Goal: Task Accomplishment & Management: Manage account settings

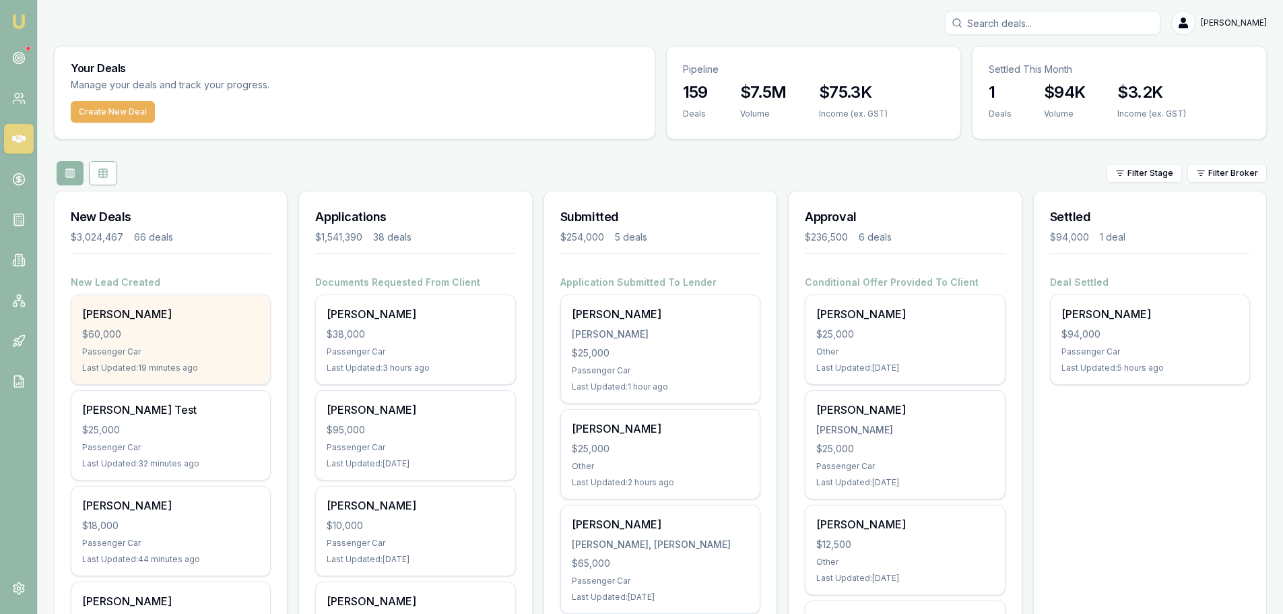
click at [220, 327] on div "$60,000" at bounding box center [170, 333] width 177 height 13
click at [224, 323] on div "Jack Schelfhout $60,000 Passenger Car Last Updated: 25 minutes ago" at bounding box center [170, 339] width 199 height 89
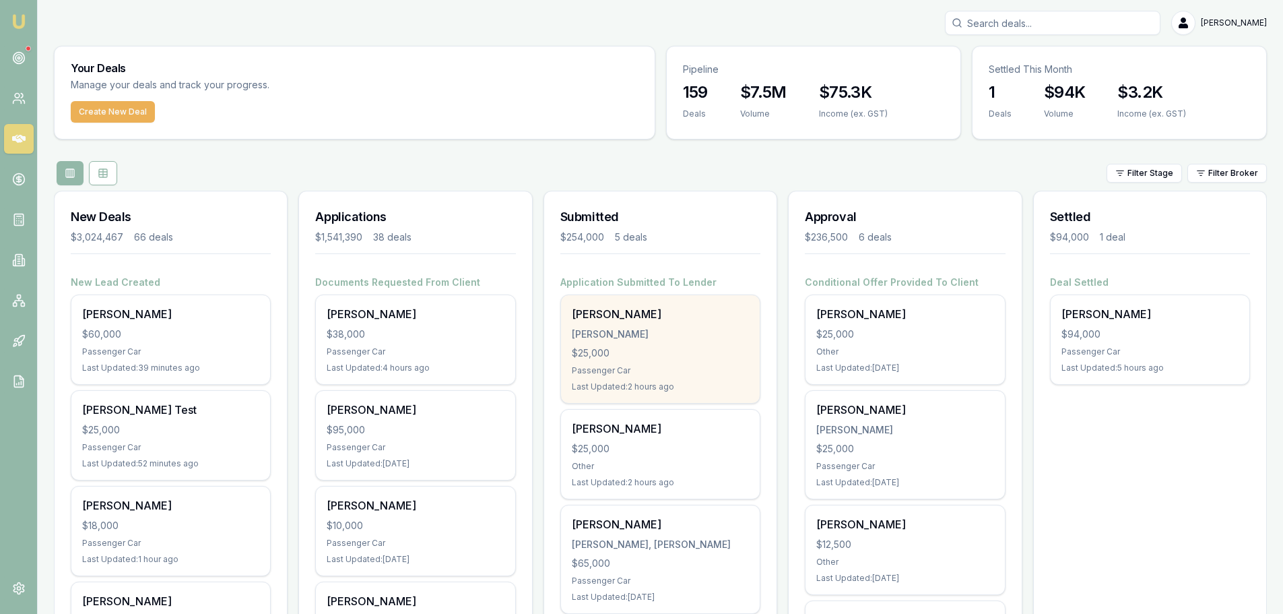
click at [656, 374] on div "Passenger Car" at bounding box center [660, 370] width 177 height 11
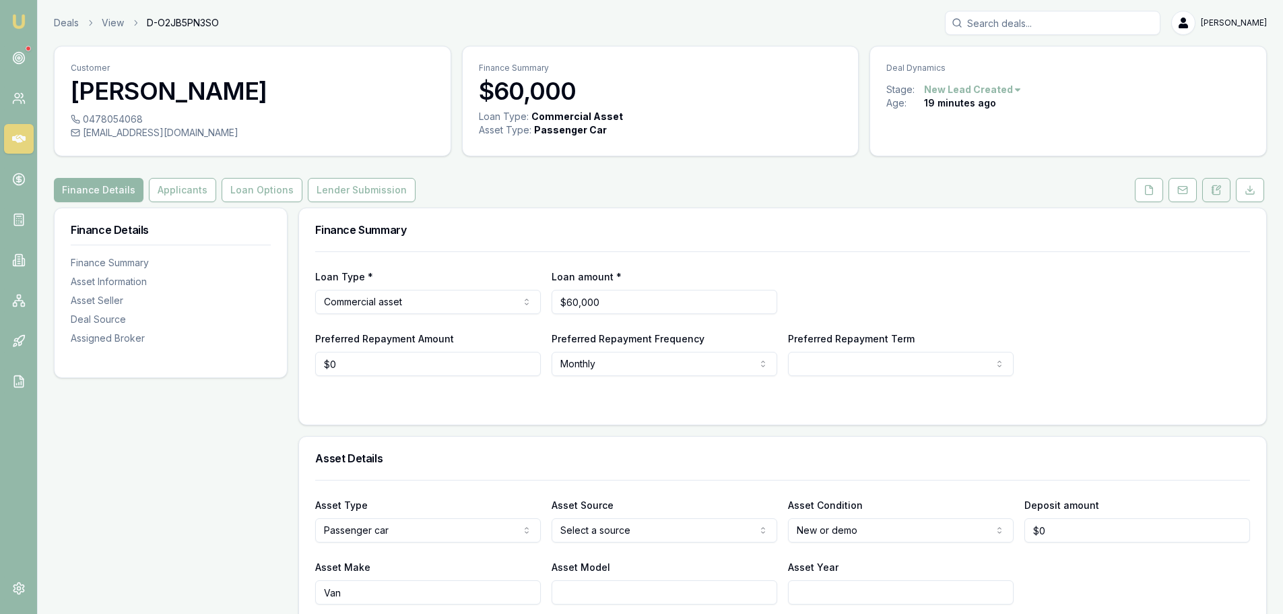
click at [1209, 196] on button at bounding box center [1217, 190] width 28 height 24
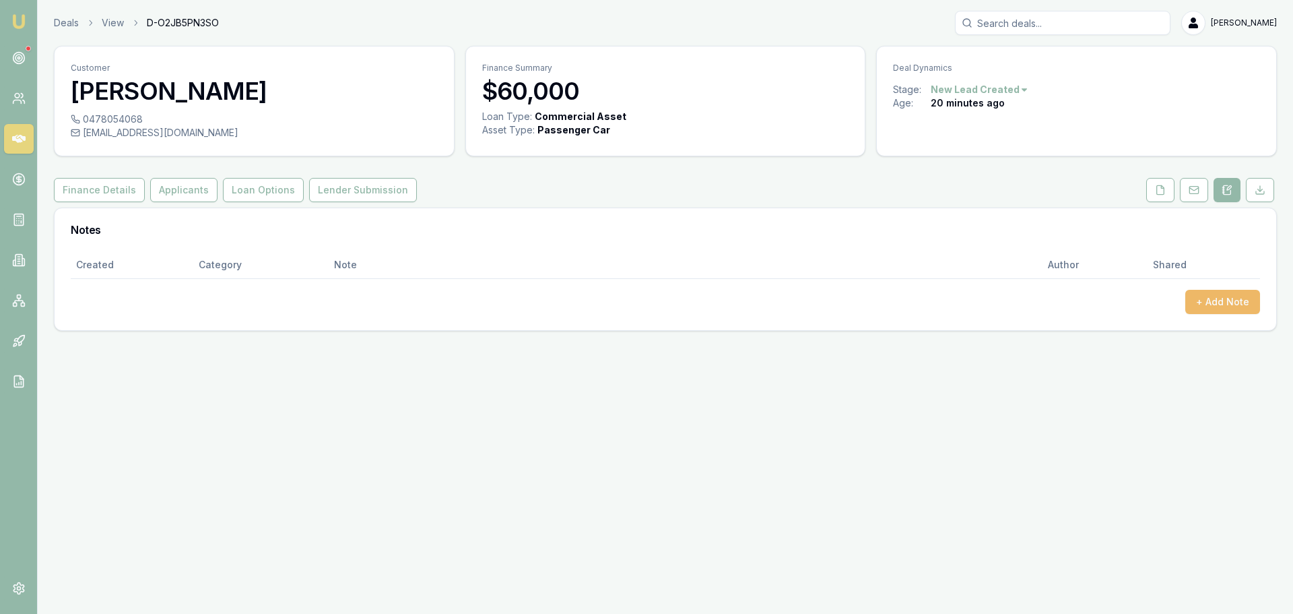
click at [1229, 300] on button "+ Add Note" at bounding box center [1223, 302] width 75 height 24
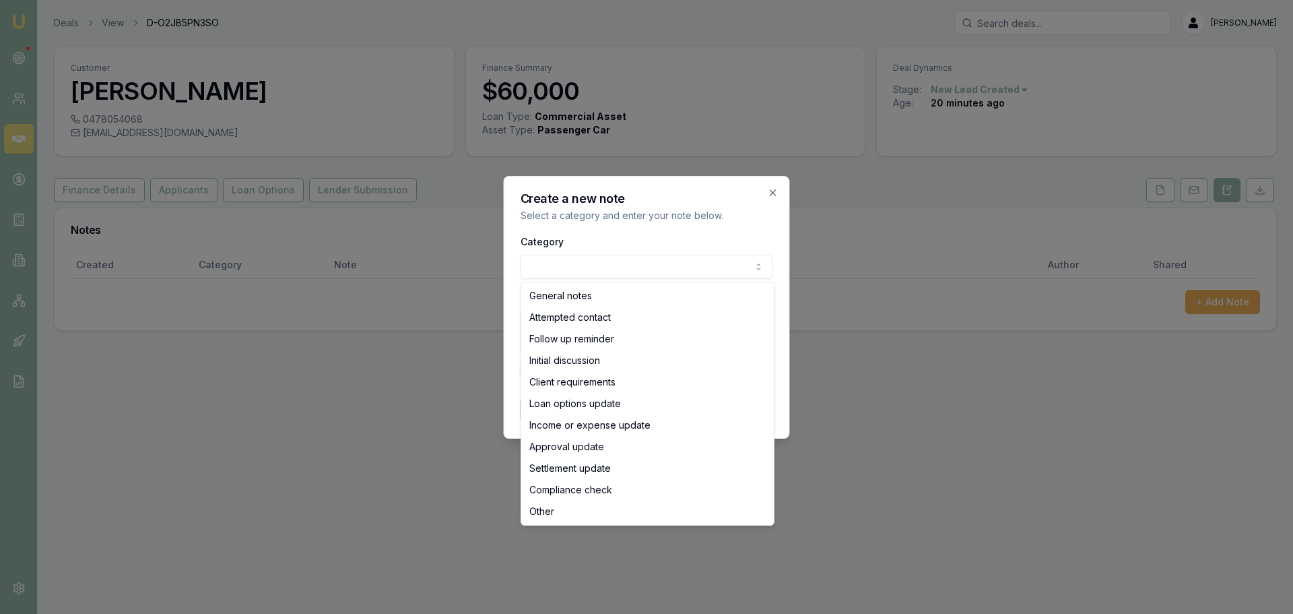
click at [689, 265] on body "Emu Broker Deals View D-O2JB5PN3SO Erin Shield Toggle Menu Customer Jack Schelf…" at bounding box center [646, 307] width 1293 height 614
select select "ATTEMPTED_CONTACT"
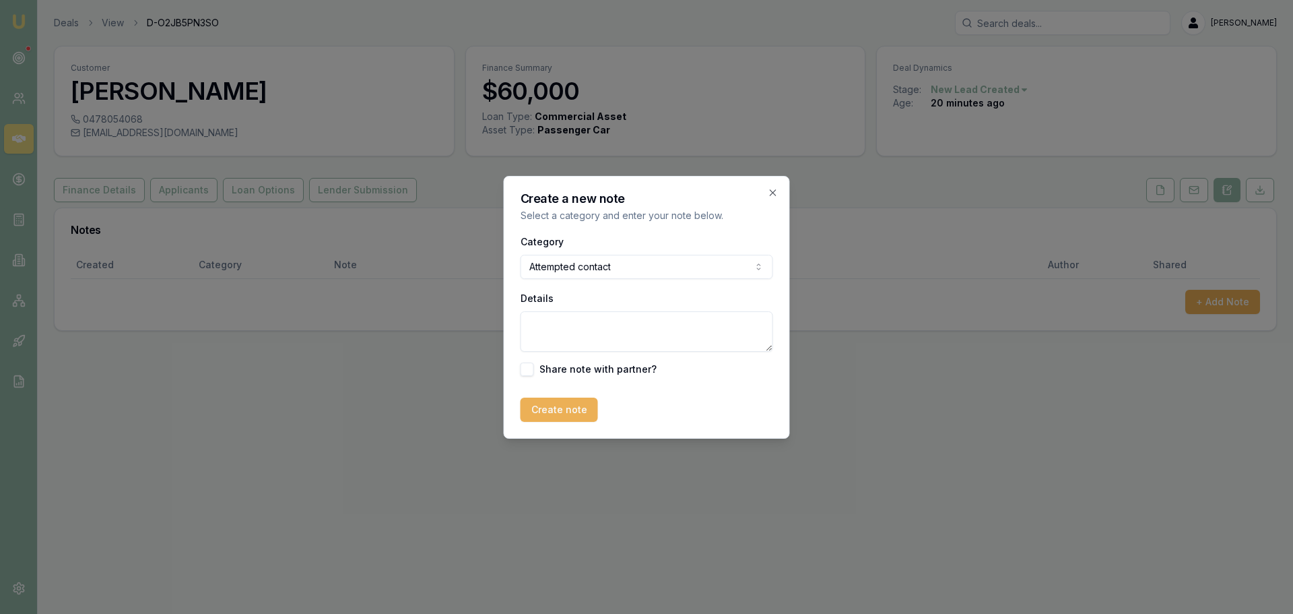
click at [637, 330] on textarea "Details" at bounding box center [647, 331] width 253 height 40
type textarea "sent intro text"
click at [584, 409] on button "Create note" at bounding box center [559, 409] width 77 height 24
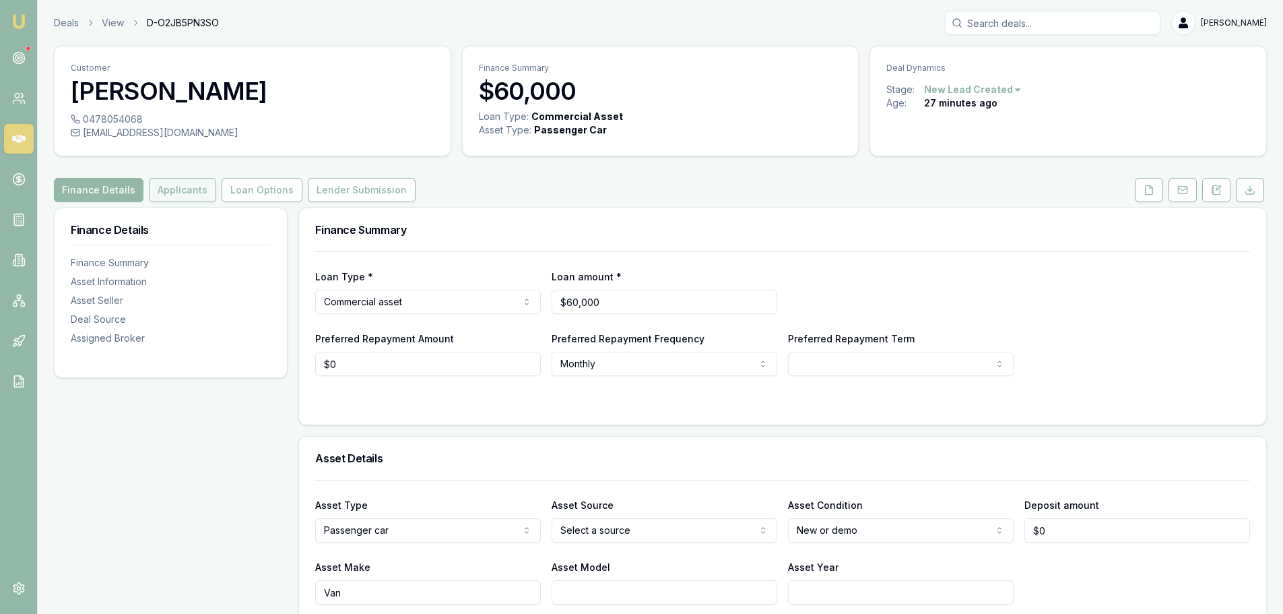
click at [184, 182] on button "Applicants" at bounding box center [182, 190] width 67 height 24
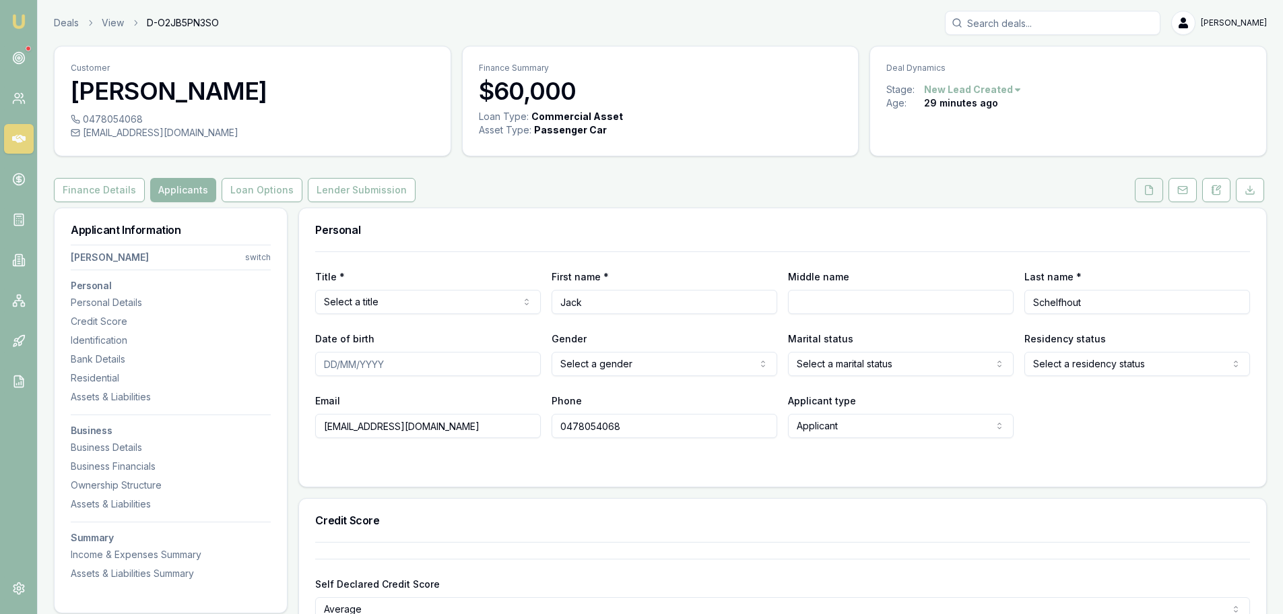
click at [1148, 187] on icon at bounding box center [1149, 190] width 11 height 11
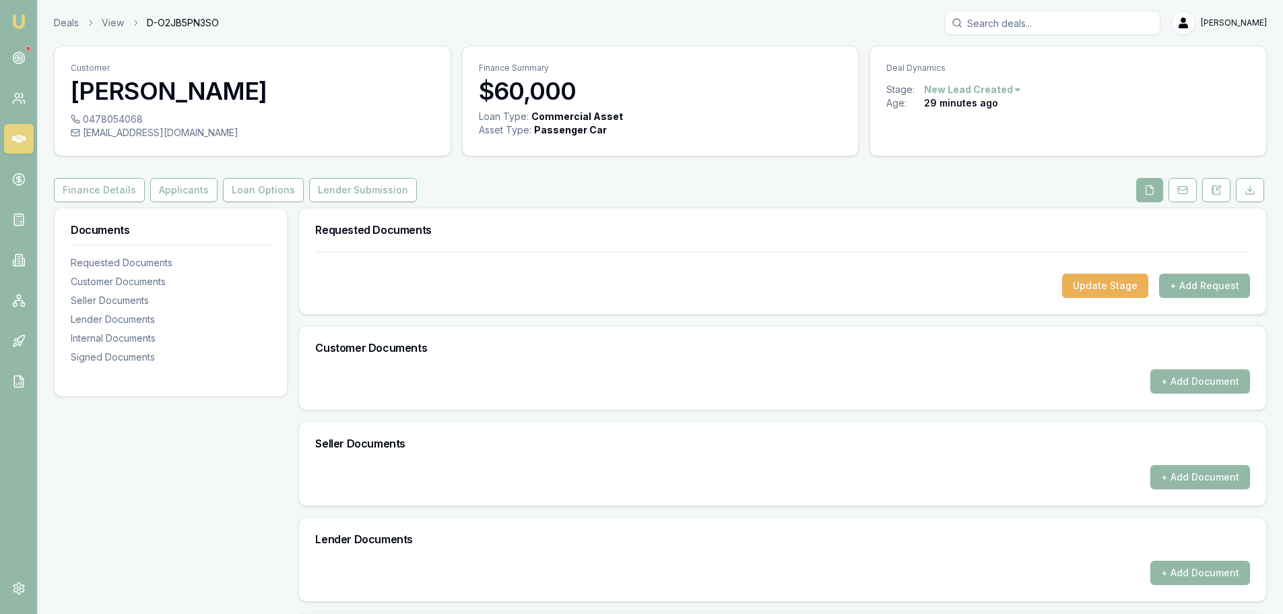
click at [1201, 284] on button "+ Add Request" at bounding box center [1204, 286] width 91 height 24
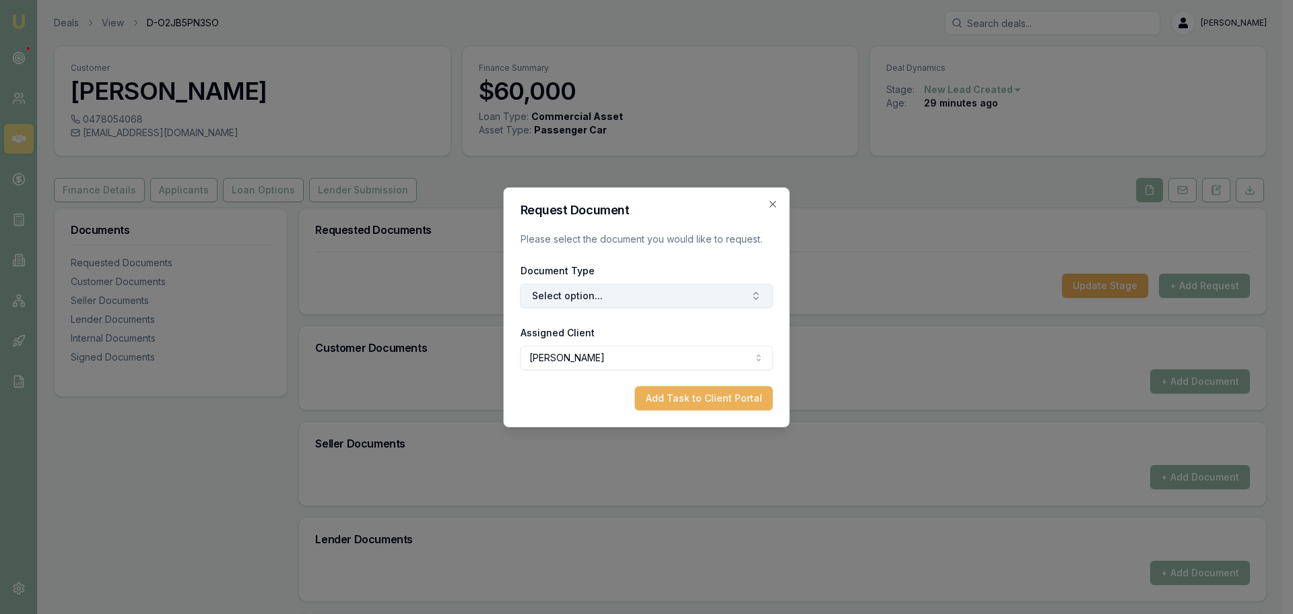
click at [735, 301] on button "Select option..." at bounding box center [647, 296] width 253 height 24
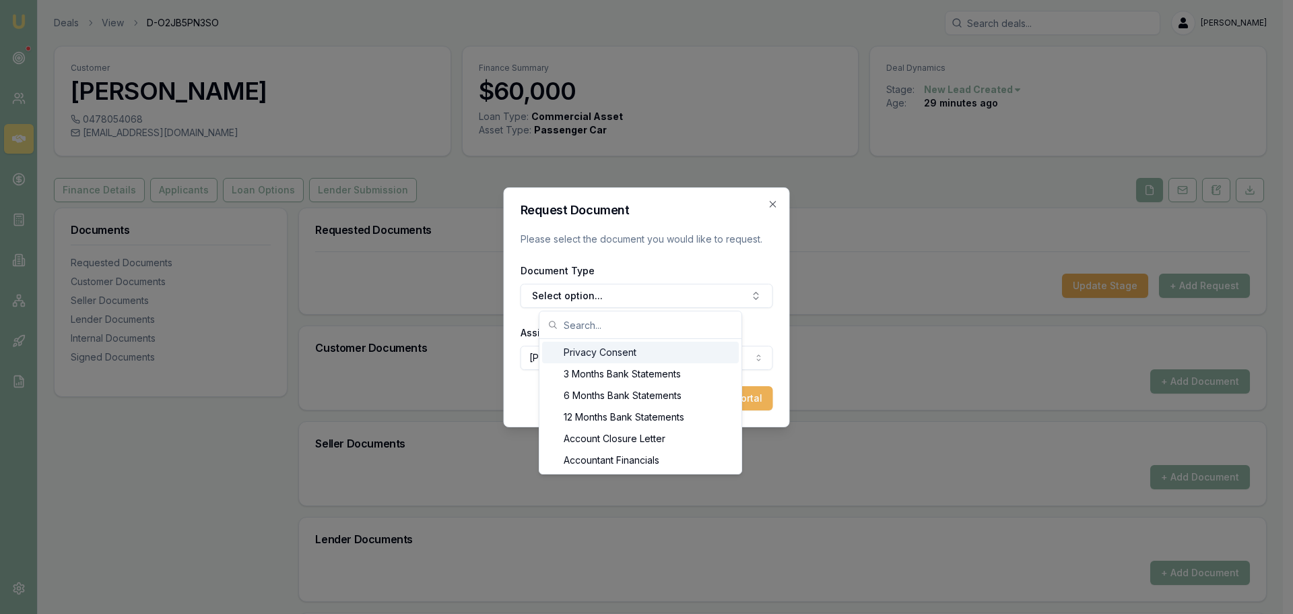
click at [579, 355] on div "Privacy Consent" at bounding box center [640, 353] width 197 height 22
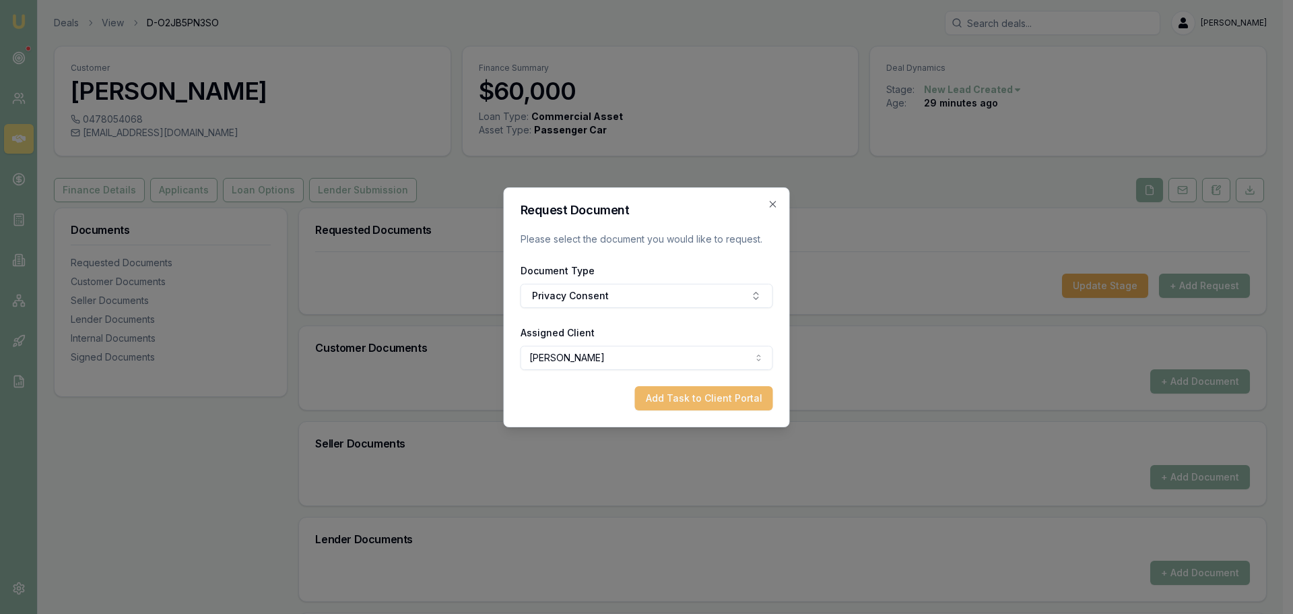
click at [705, 393] on button "Add Task to Client Portal" at bounding box center [704, 398] width 138 height 24
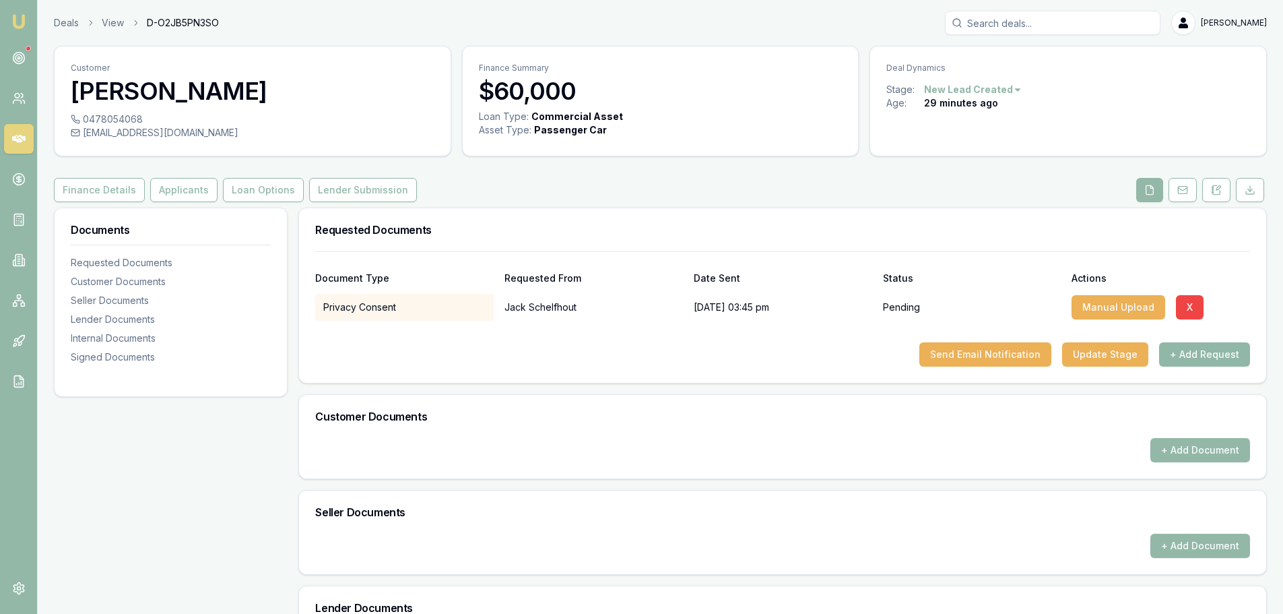
click at [1187, 352] on button "+ Add Request" at bounding box center [1204, 354] width 91 height 24
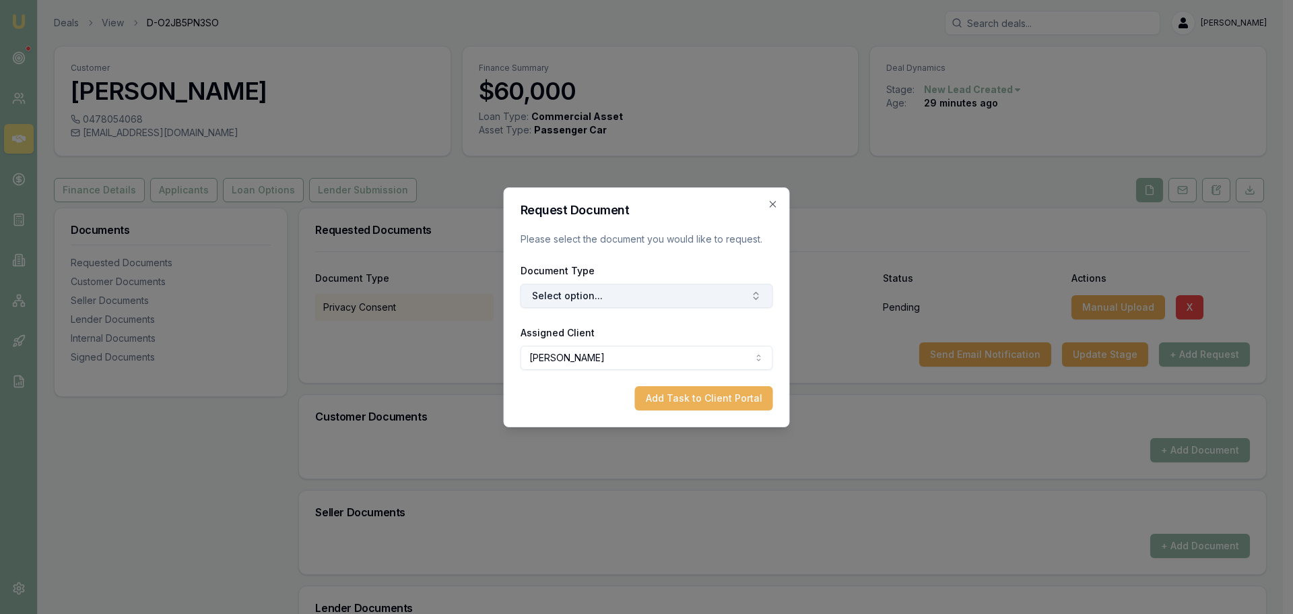
click at [722, 288] on button "Select option..." at bounding box center [647, 296] width 253 height 24
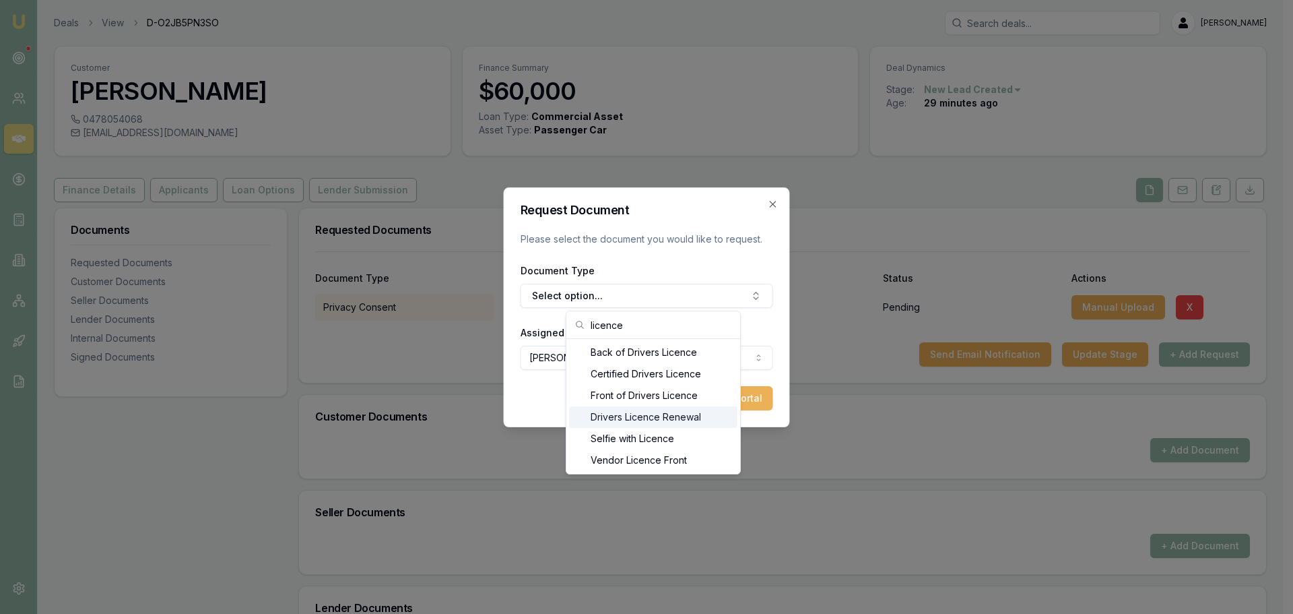
type input "licence"
click at [642, 402] on div "Front of Drivers Licence" at bounding box center [653, 396] width 168 height 22
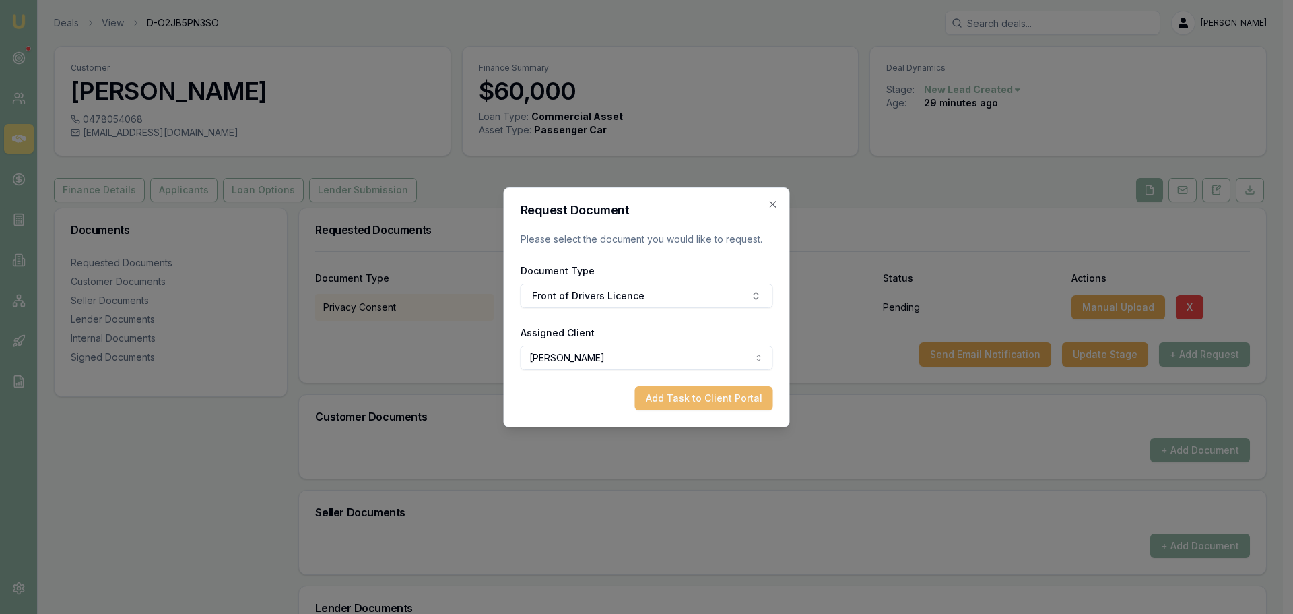
click at [683, 404] on button "Add Task to Client Portal" at bounding box center [704, 398] width 138 height 24
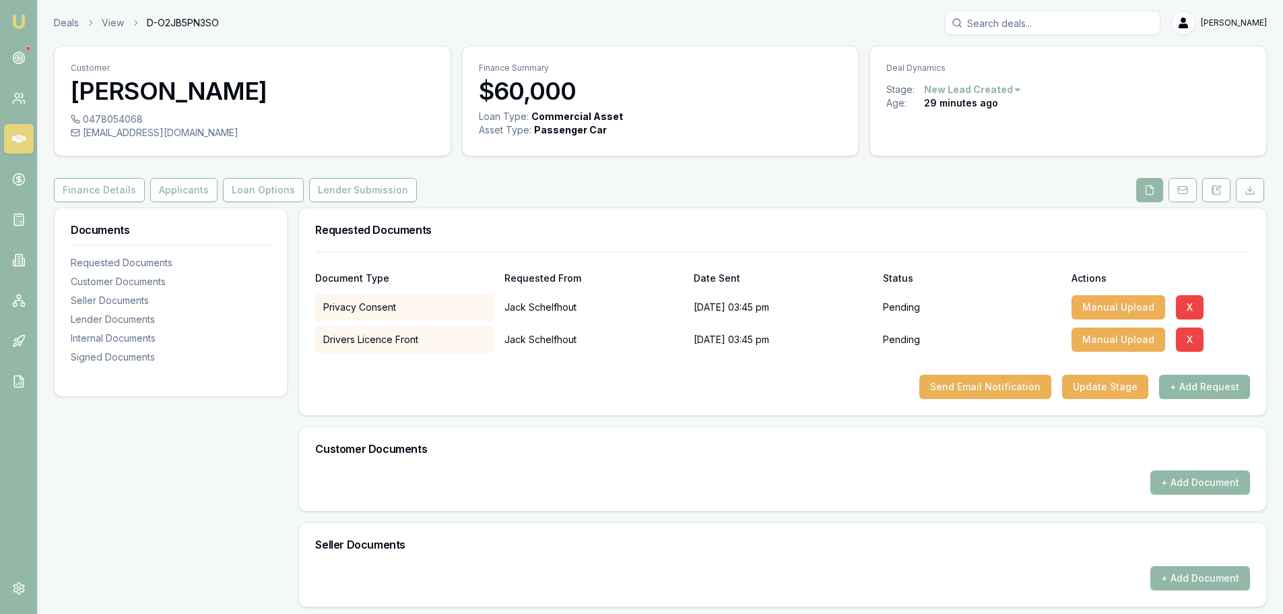
click at [1185, 385] on button "+ Add Request" at bounding box center [1204, 387] width 91 height 24
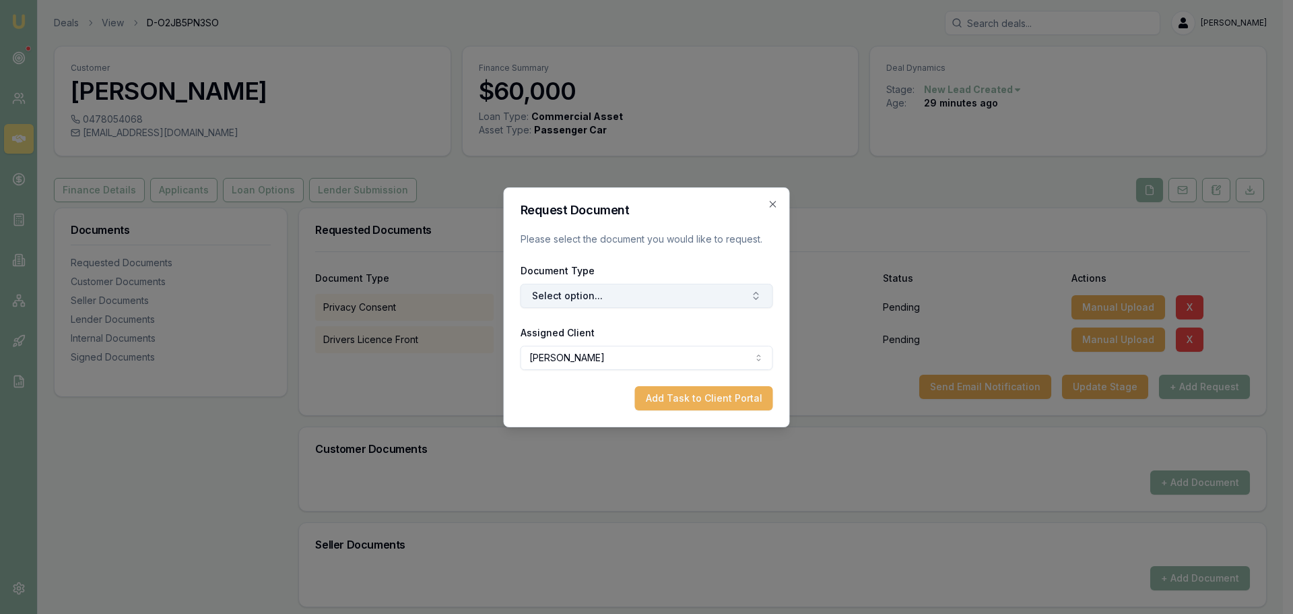
click at [726, 296] on button "Select option..." at bounding box center [647, 296] width 253 height 24
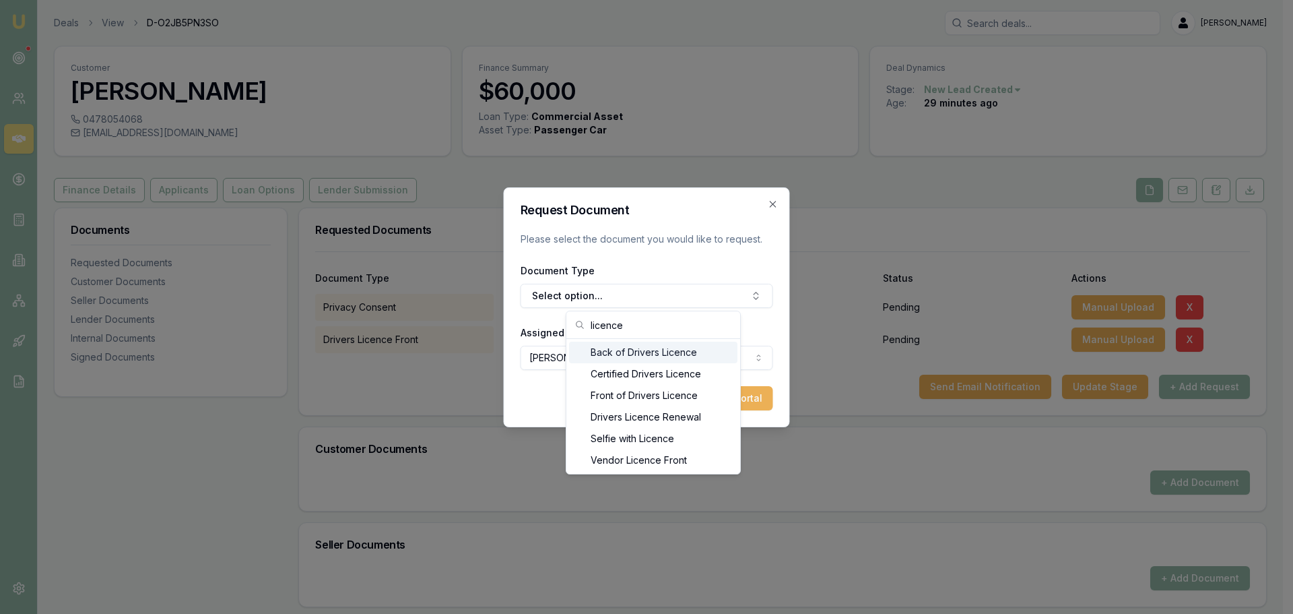
type input "licence"
click at [669, 352] on div "Back of Drivers Licence" at bounding box center [653, 353] width 168 height 22
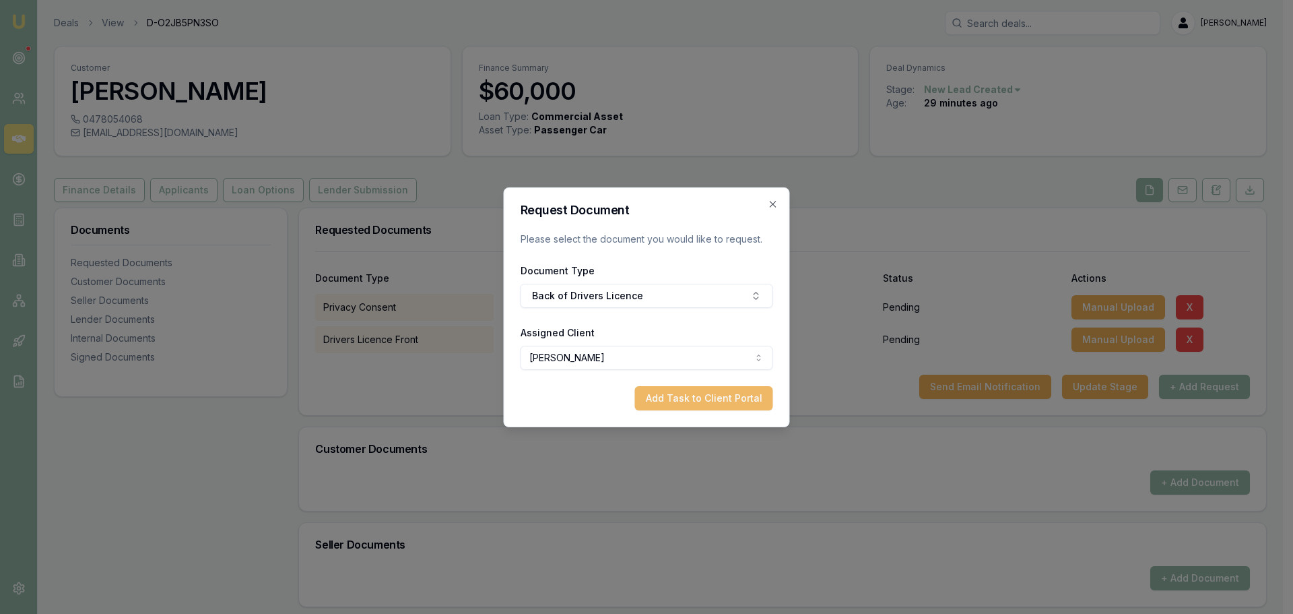
click at [708, 398] on button "Add Task to Client Portal" at bounding box center [704, 398] width 138 height 24
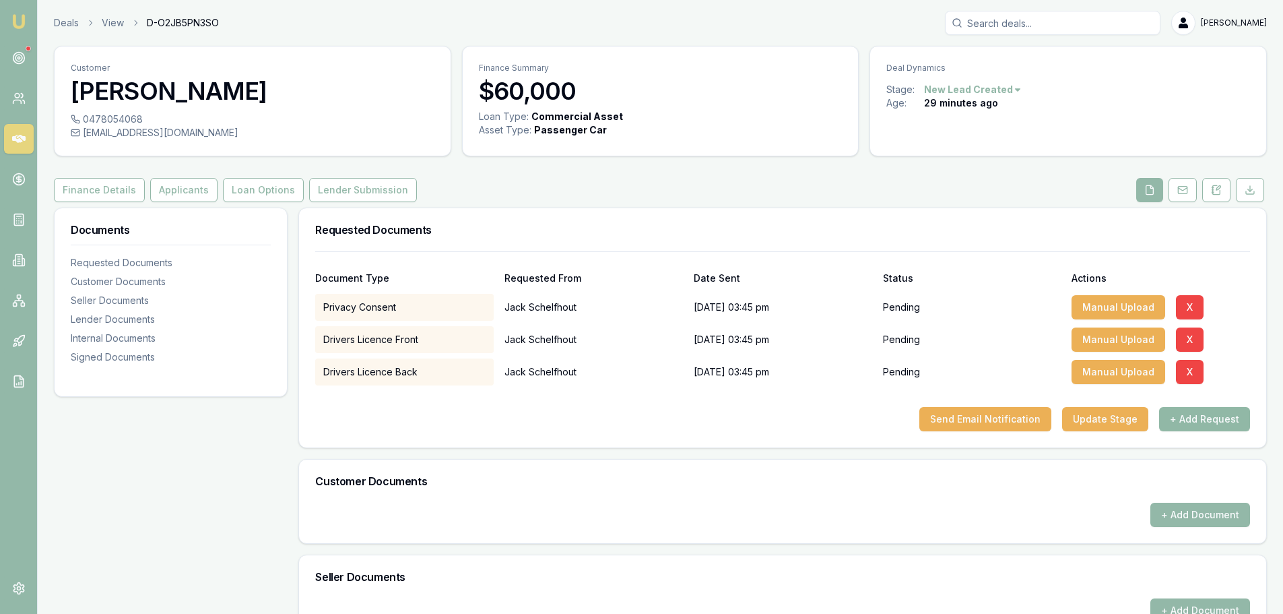
click at [1224, 420] on button "+ Add Request" at bounding box center [1204, 419] width 91 height 24
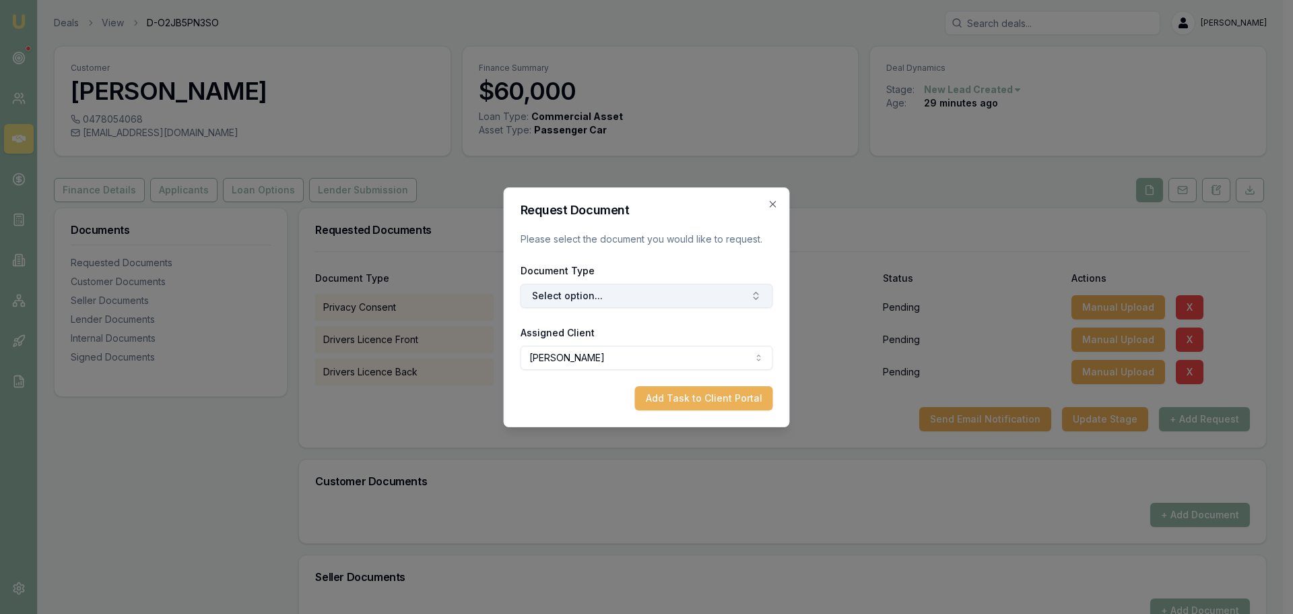
click at [645, 299] on button "Select option..." at bounding box center [647, 296] width 253 height 24
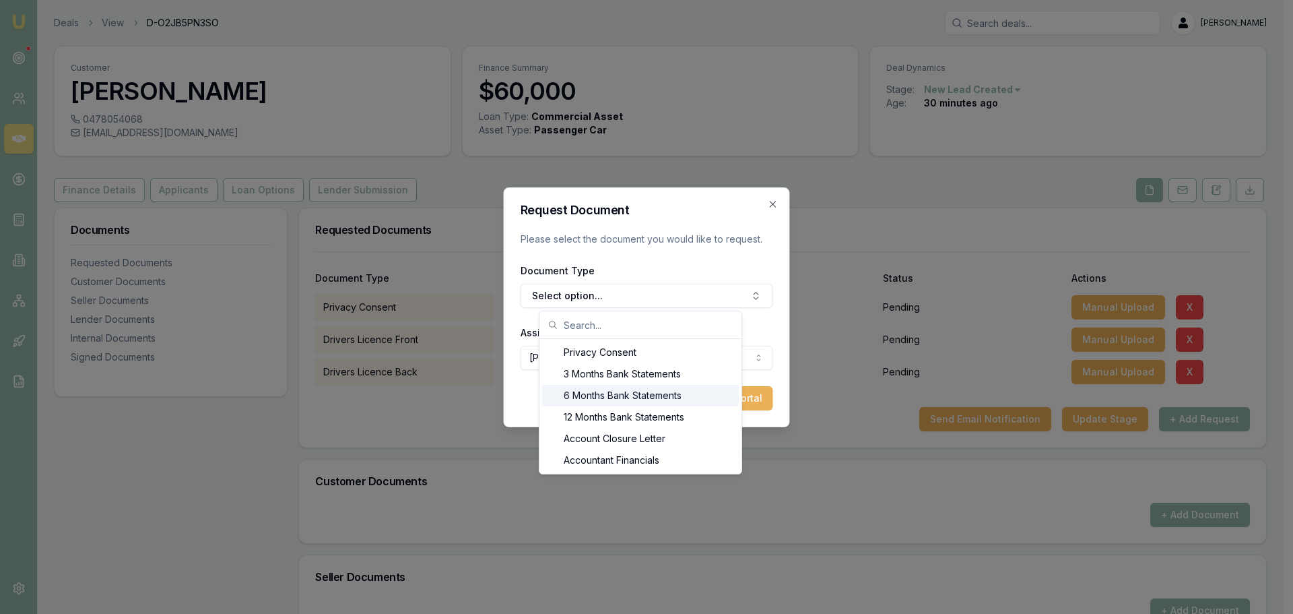
click at [642, 390] on div "6 Months Bank Statements" at bounding box center [640, 396] width 197 height 22
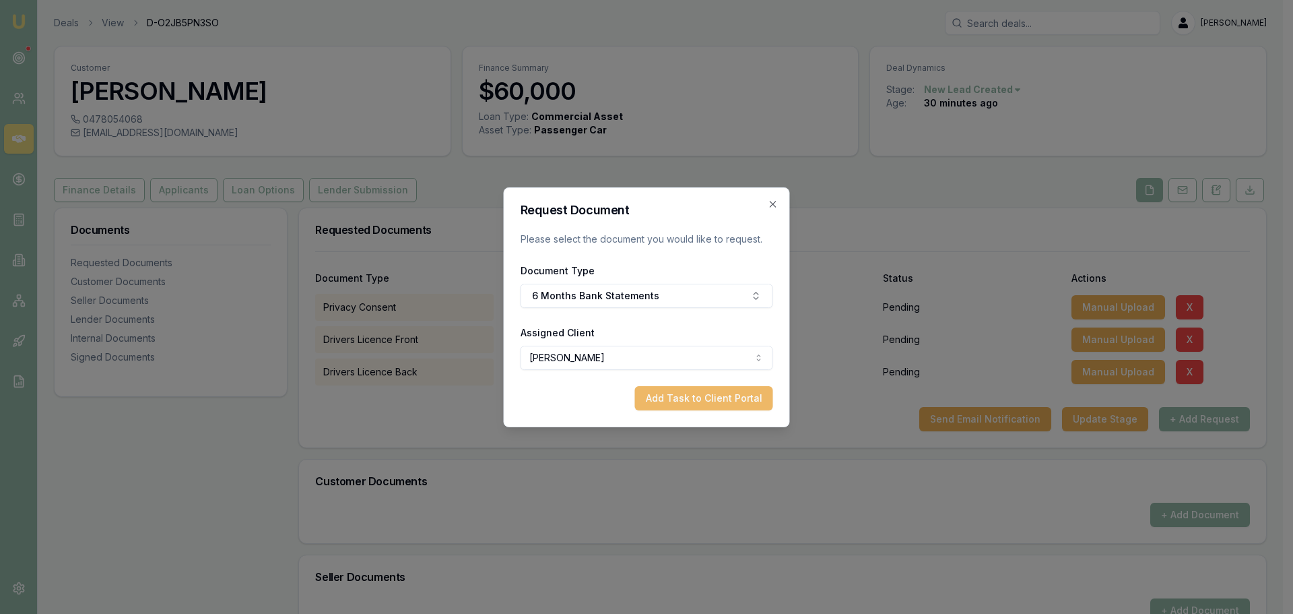
click at [717, 403] on button "Add Task to Client Portal" at bounding box center [704, 398] width 138 height 24
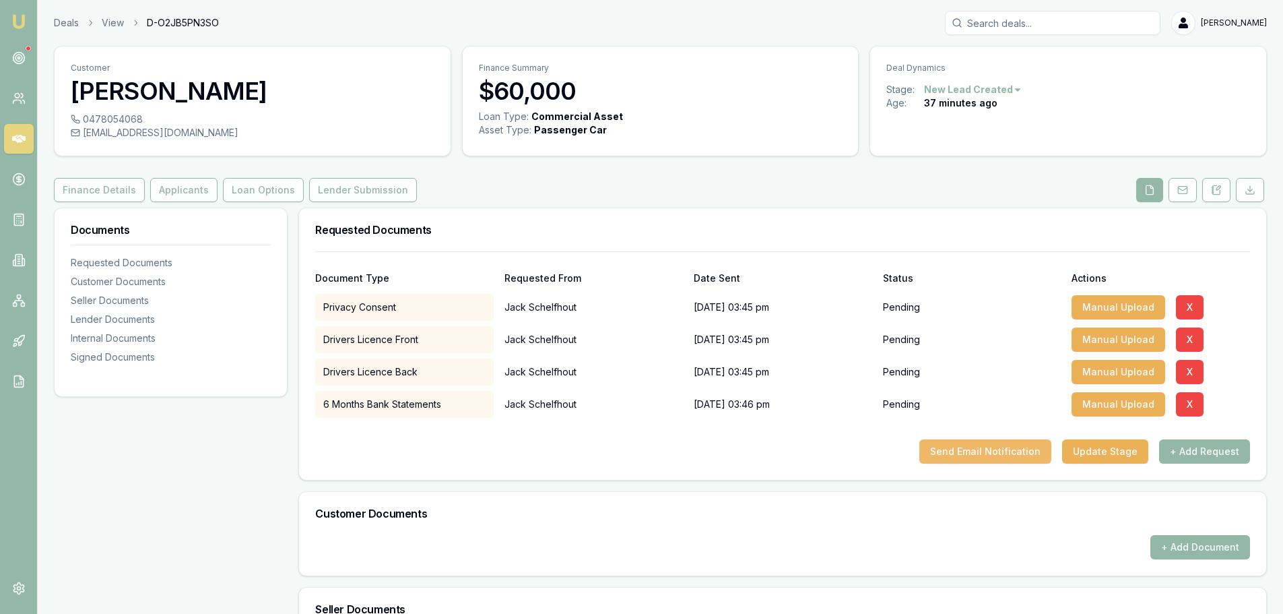
click at [990, 449] on button "Send Email Notification" at bounding box center [986, 451] width 132 height 24
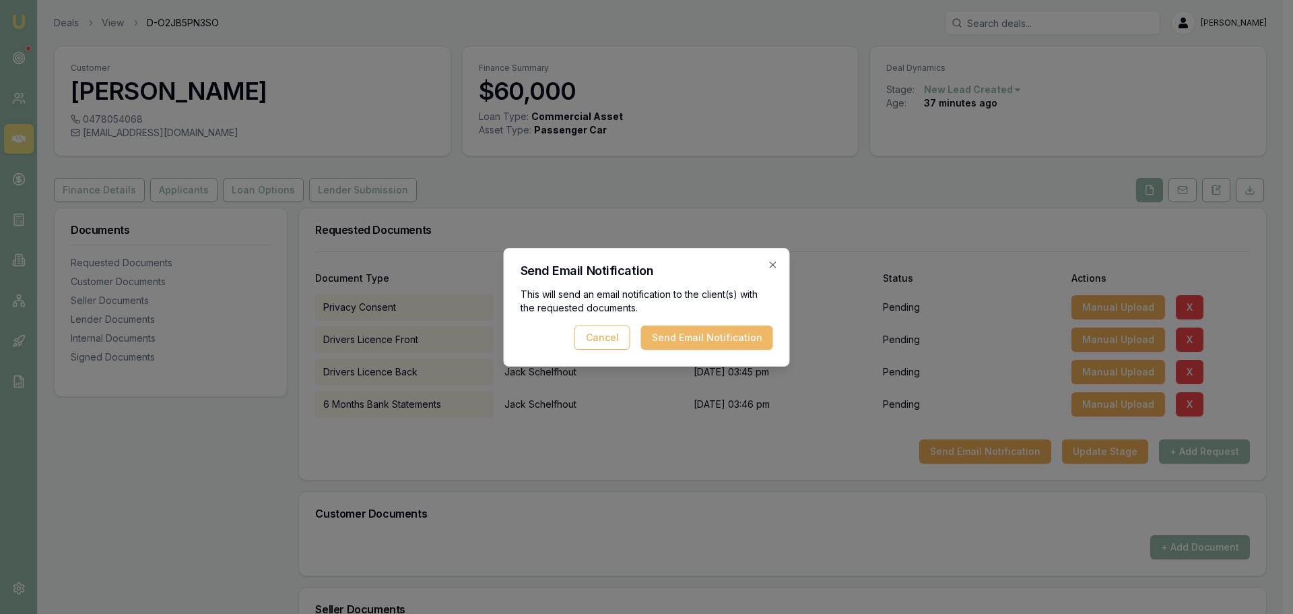
click at [705, 346] on button "Send Email Notification" at bounding box center [707, 337] width 132 height 24
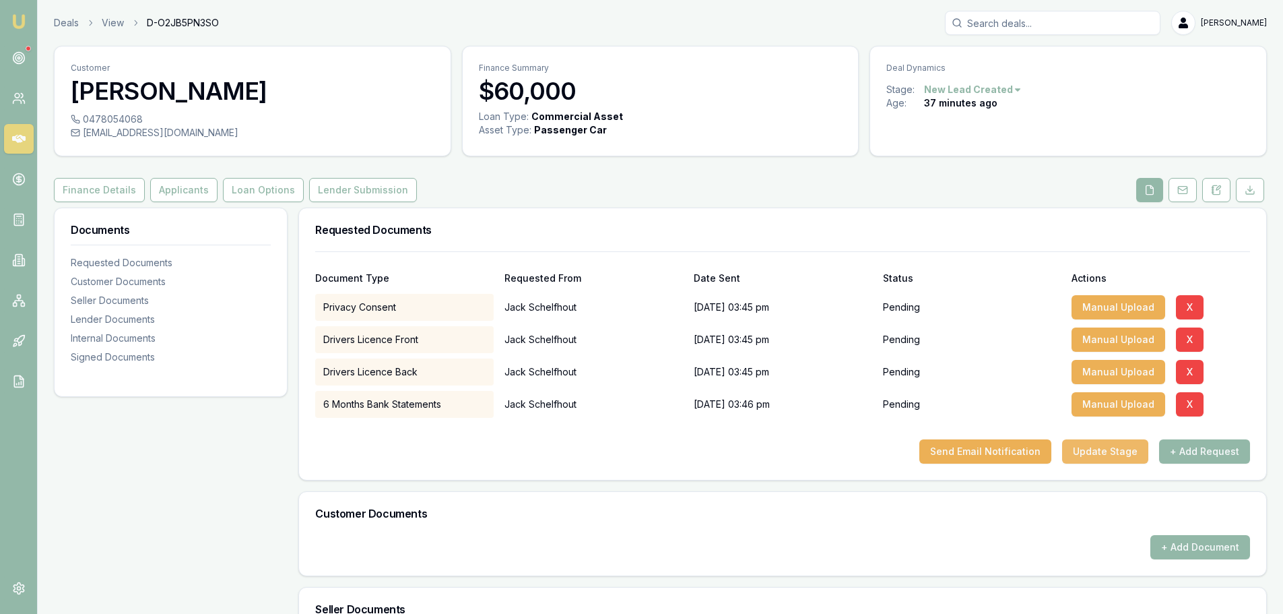
click at [1141, 455] on button "Update Stage" at bounding box center [1105, 451] width 86 height 24
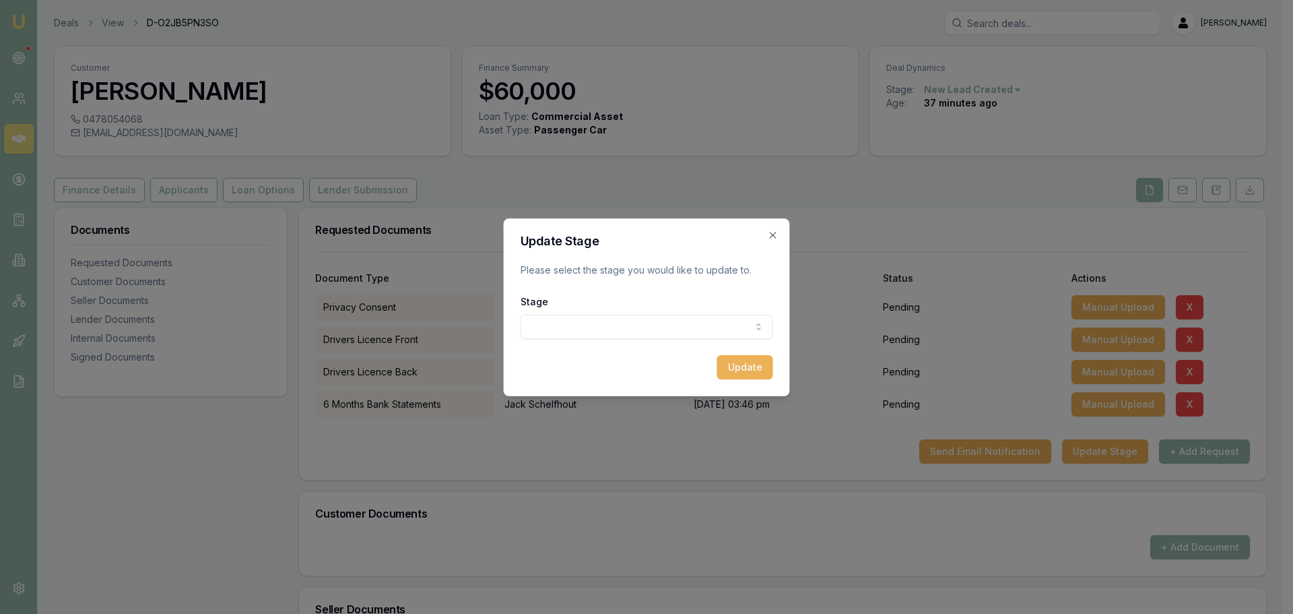
click at [694, 326] on body "Emu Broker Deals View D-O2JB5PN3SO Erin Shield Toggle Menu Customer Jack Schelf…" at bounding box center [641, 307] width 1283 height 614
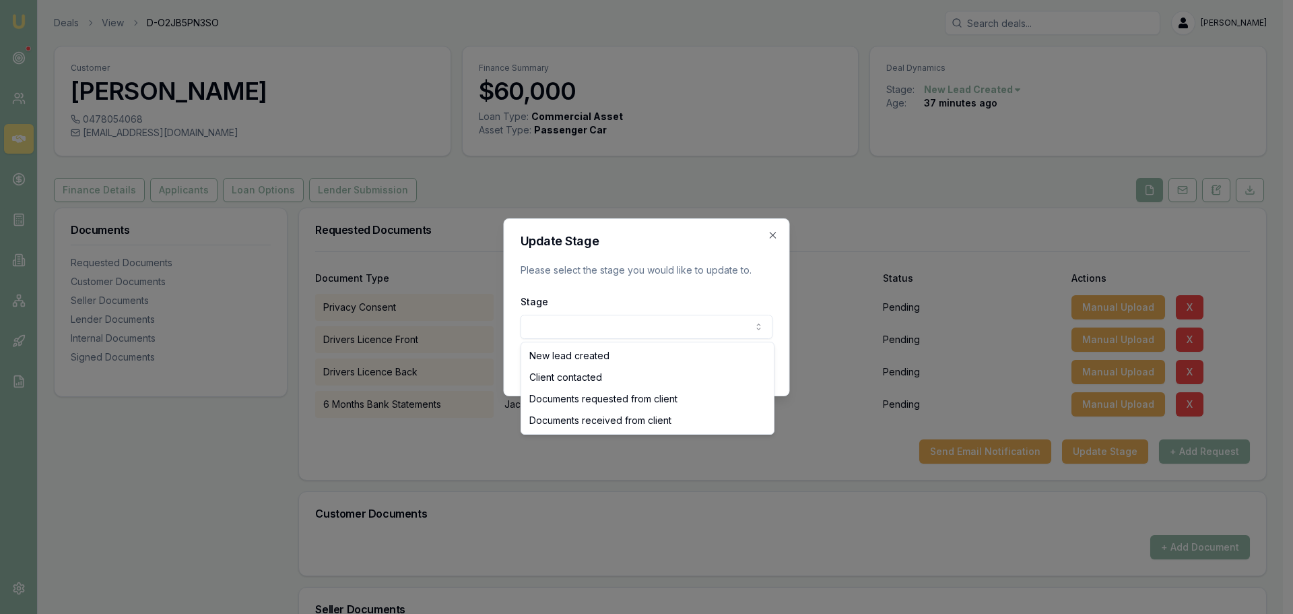
select select "DOCUMENTS_REQUESTED_FROM_CLIENT"
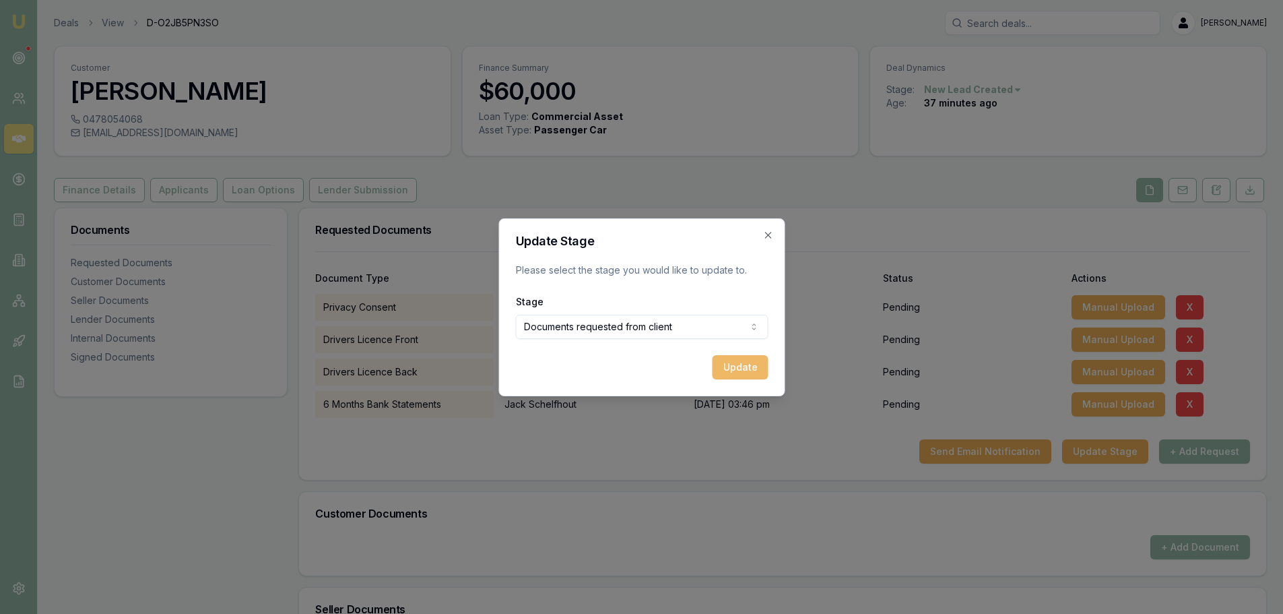
click at [740, 373] on button "Update" at bounding box center [740, 367] width 56 height 24
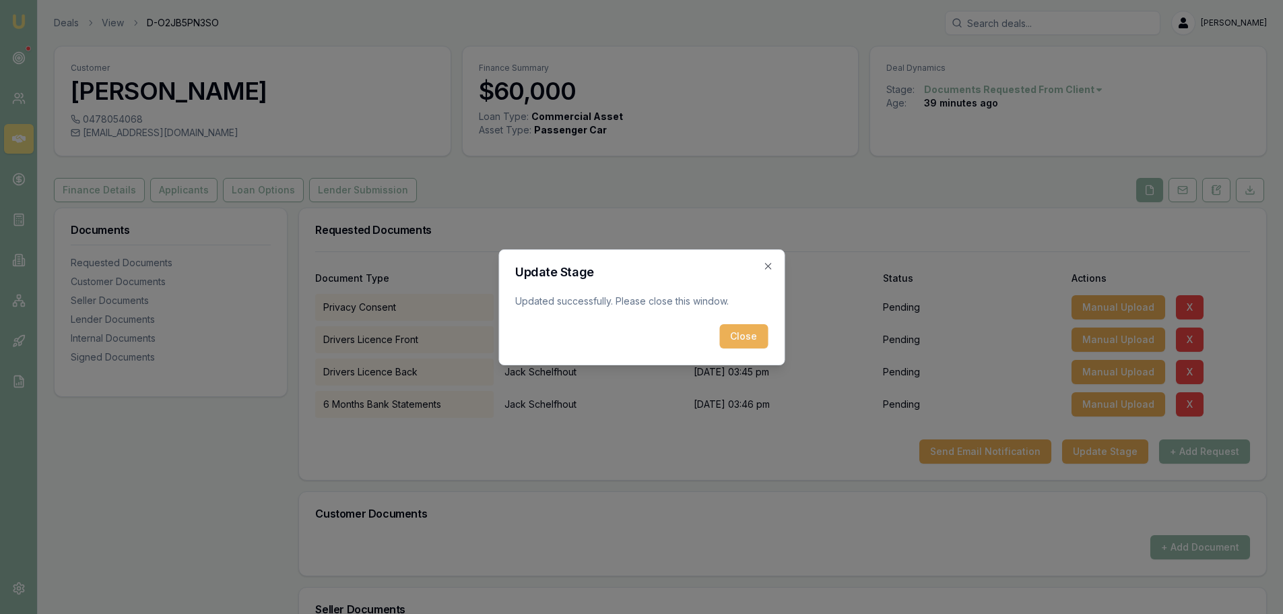
drag, startPoint x: 755, startPoint y: 333, endPoint x: 761, endPoint y: 351, distance: 19.0
click at [755, 333] on button "Close" at bounding box center [744, 336] width 49 height 24
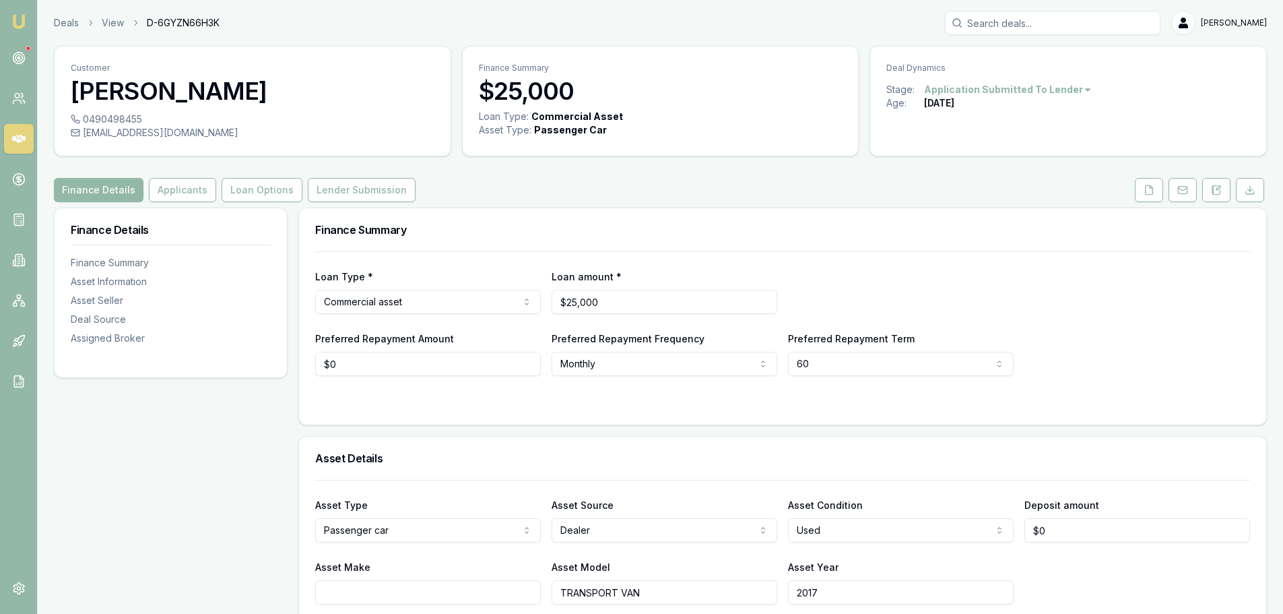
drag, startPoint x: 391, startPoint y: 197, endPoint x: 408, endPoint y: 205, distance: 18.7
click at [391, 197] on button "Lender Submission" at bounding box center [362, 190] width 108 height 24
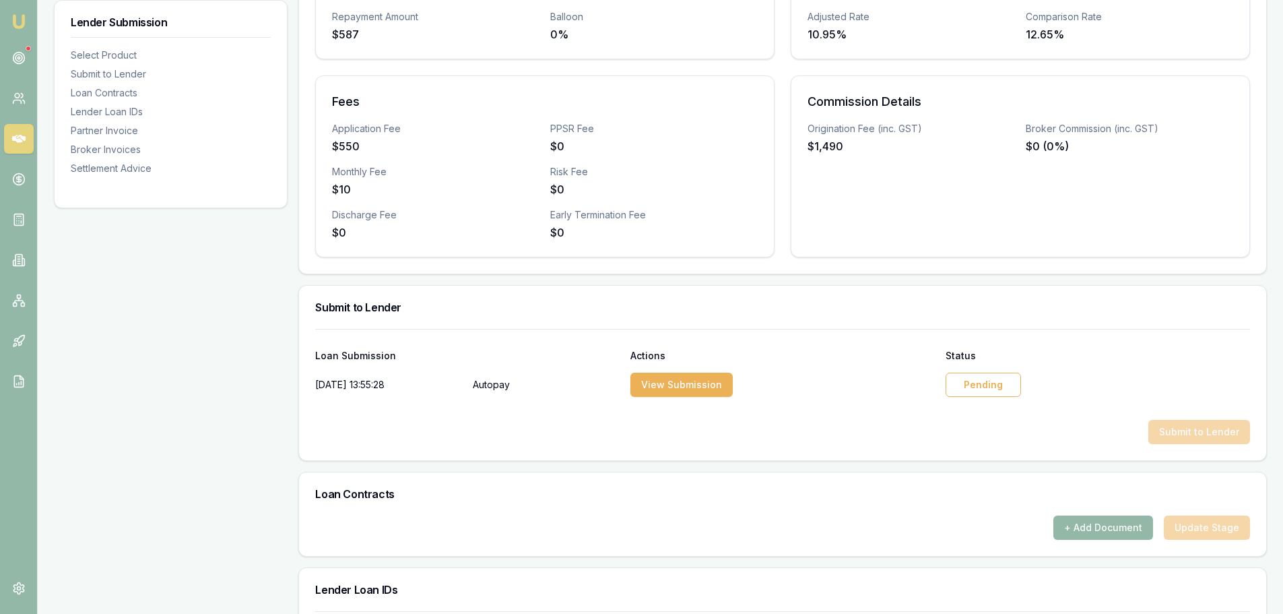
scroll to position [404, 0]
click at [997, 389] on div "Pending" at bounding box center [983, 383] width 75 height 24
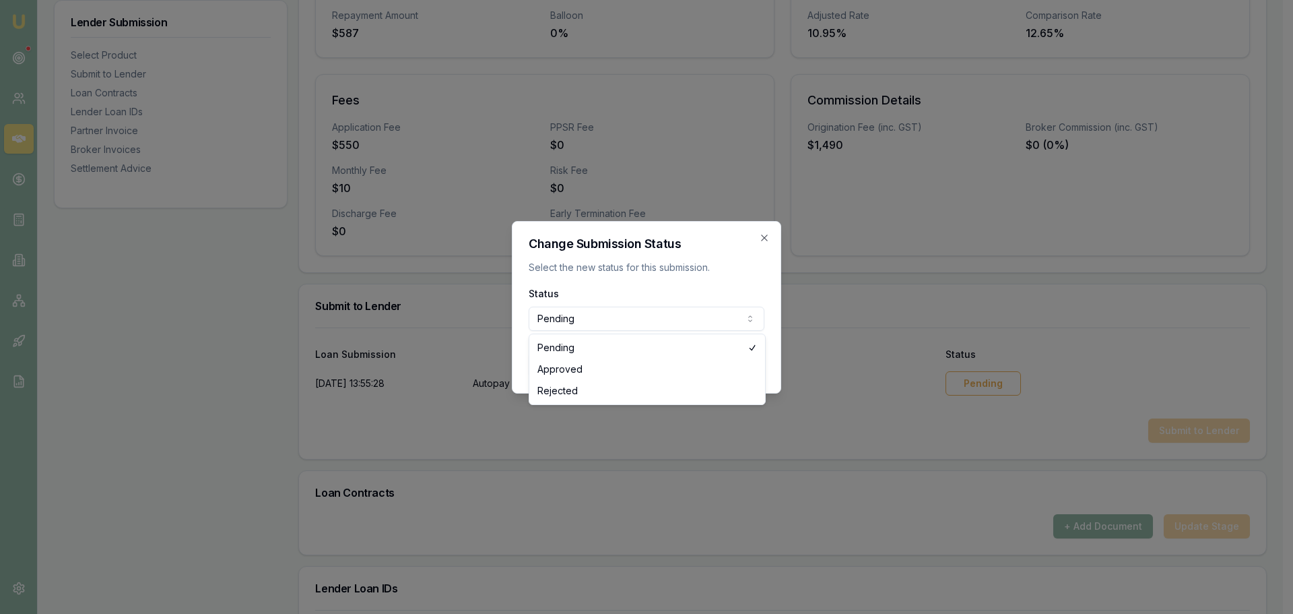
select select "APPROVED"
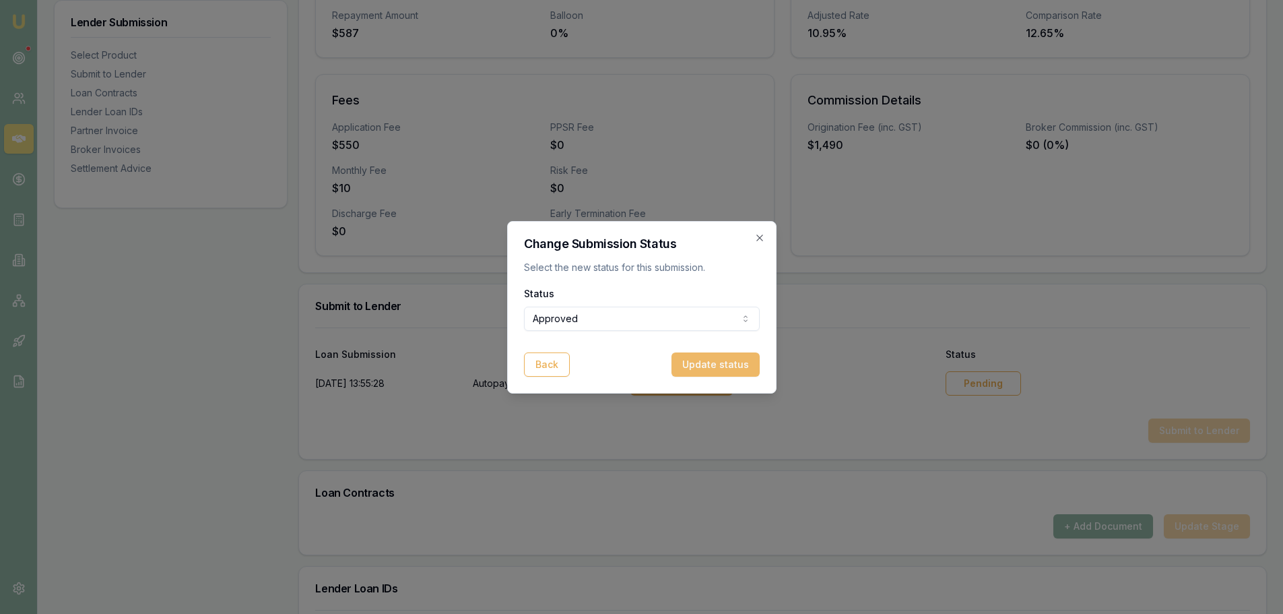
click at [719, 369] on button "Update status" at bounding box center [716, 364] width 88 height 24
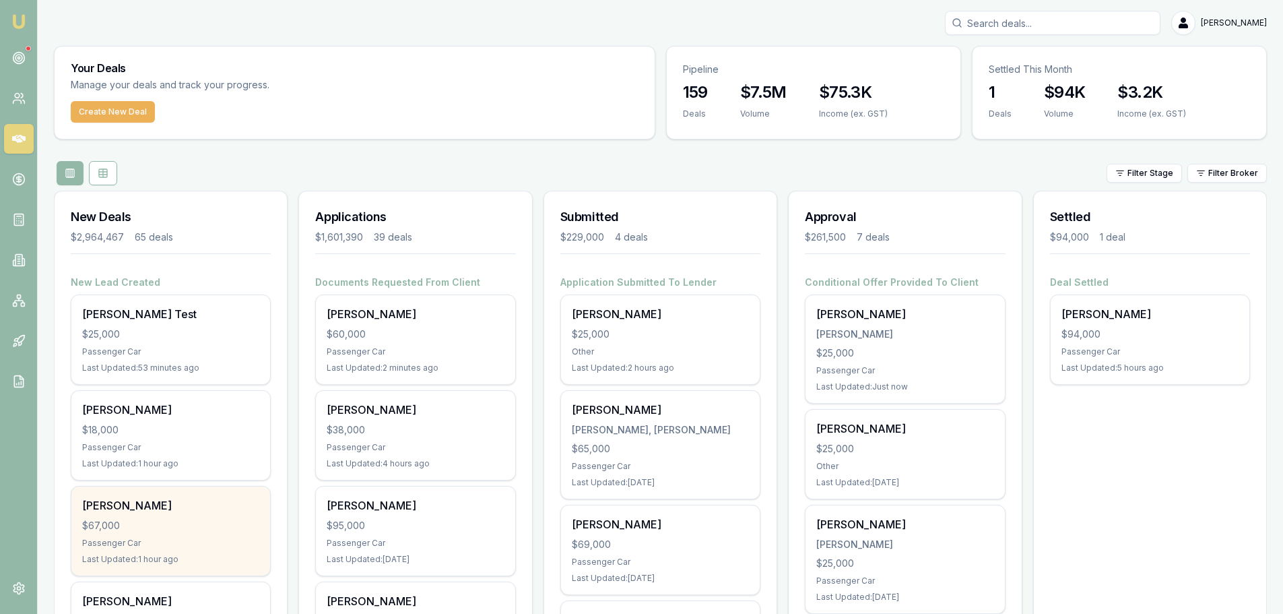
click at [195, 527] on div "$67,000" at bounding box center [170, 525] width 177 height 13
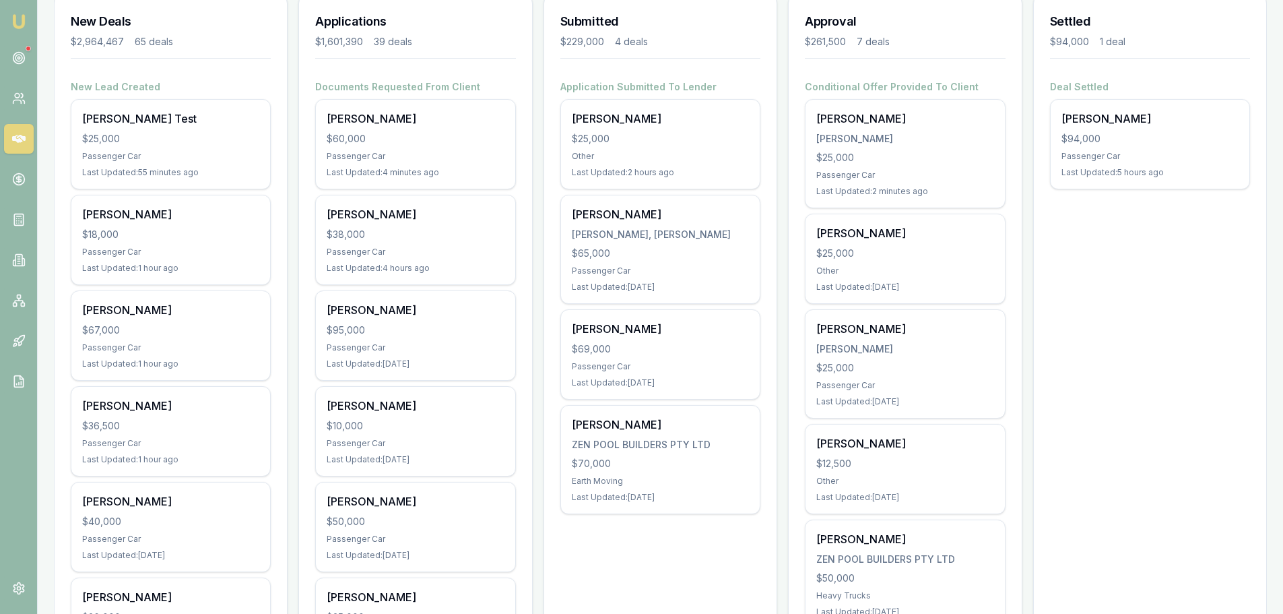
scroll to position [202, 0]
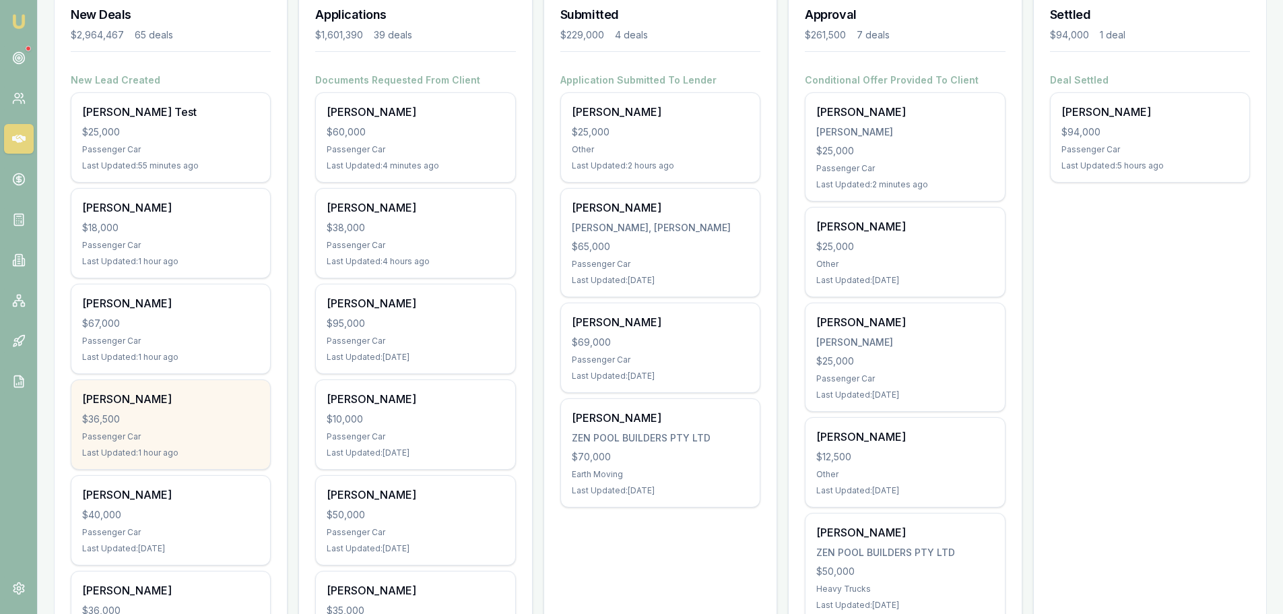
click at [177, 428] on div "Raphael Mahmood $36,500 Passenger Car Last Updated: 1 hour ago" at bounding box center [170, 424] width 199 height 89
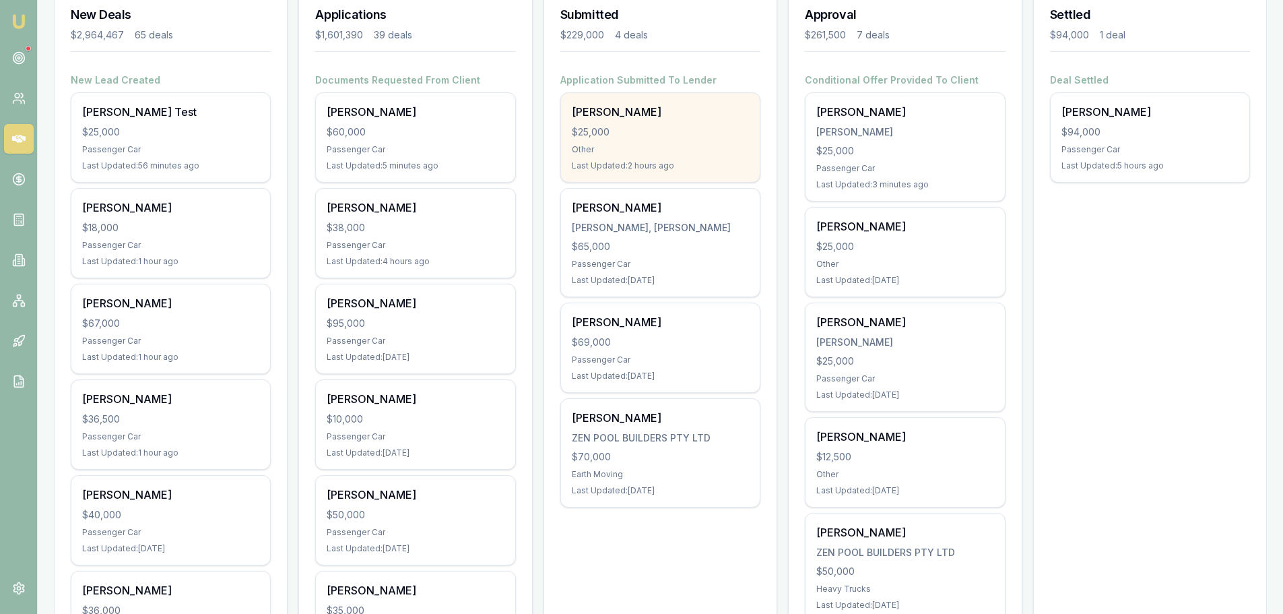
click at [629, 132] on div "$25,000" at bounding box center [660, 131] width 177 height 13
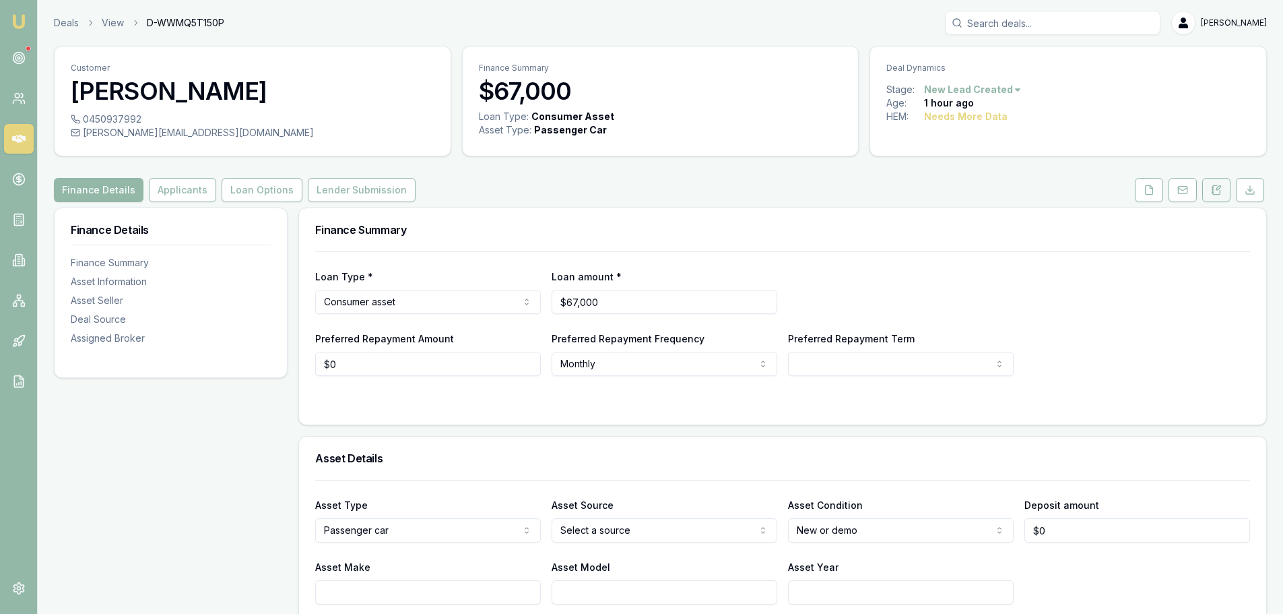
click at [1212, 195] on icon at bounding box center [1216, 190] width 11 height 11
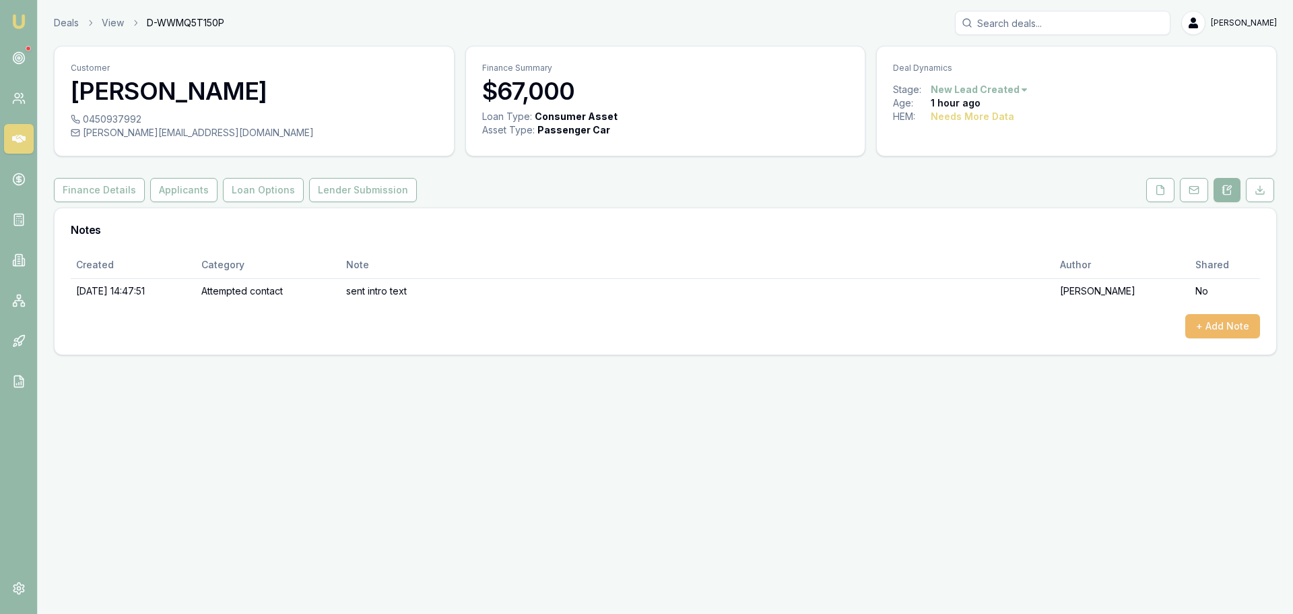
click at [1215, 315] on button "+ Add Note" at bounding box center [1223, 326] width 75 height 24
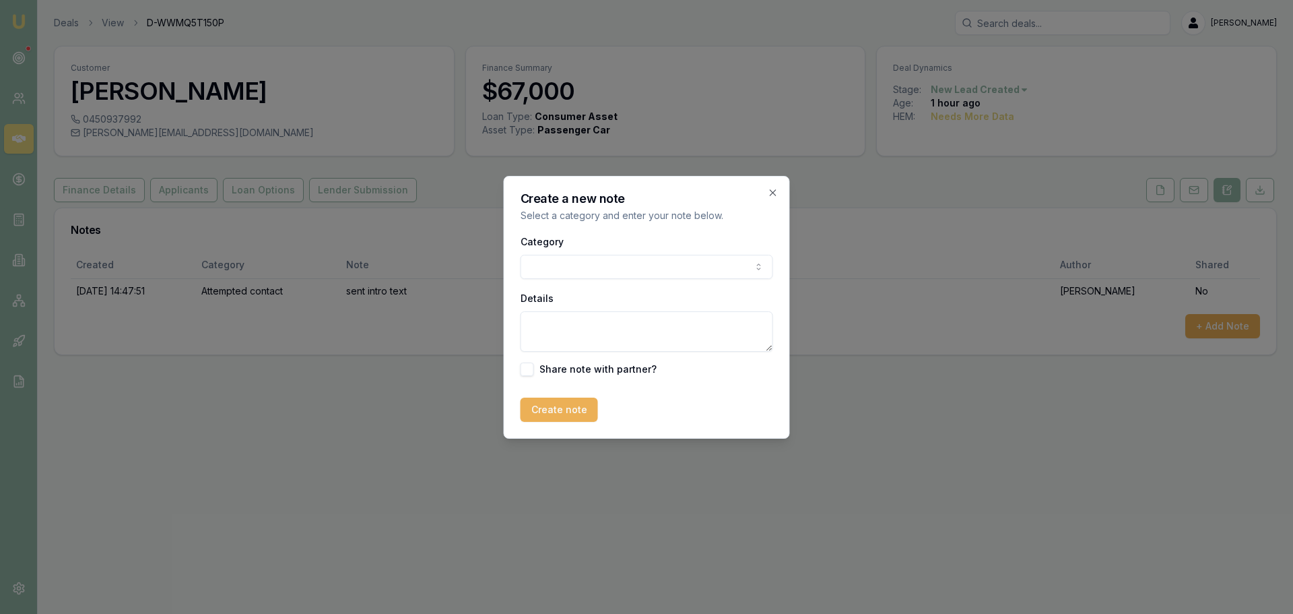
click at [690, 258] on body "Emu Broker Deals View D-WWMQ5T150P Erin Shield Toggle Menu Customer Imesh Gunat…" at bounding box center [646, 307] width 1293 height 614
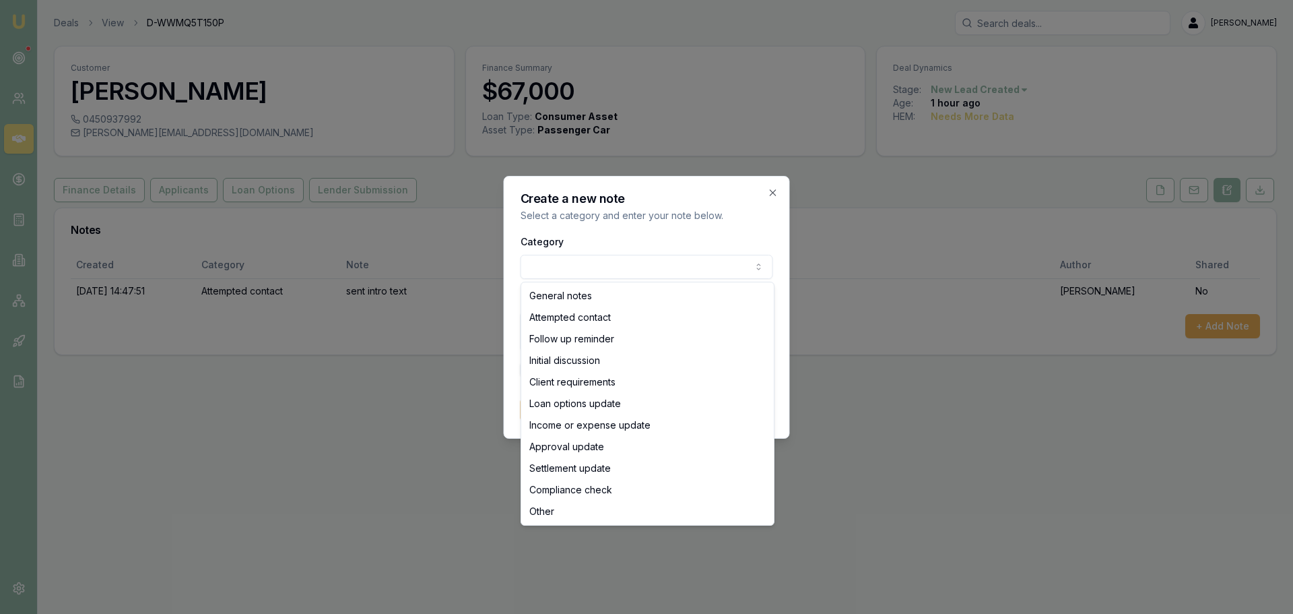
select select "ATTEMPTED_CONTACT"
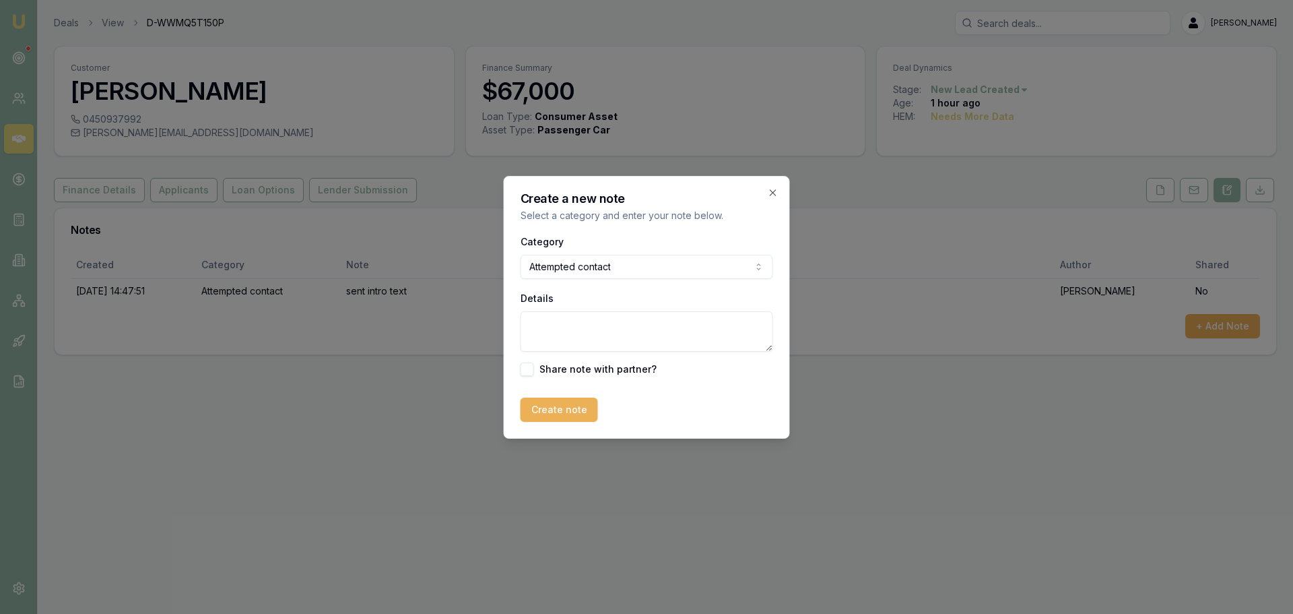
click at [619, 329] on textarea "Details" at bounding box center [647, 331] width 253 height 40
type textarea "left VM"
click at [548, 408] on button "Create note" at bounding box center [559, 409] width 77 height 24
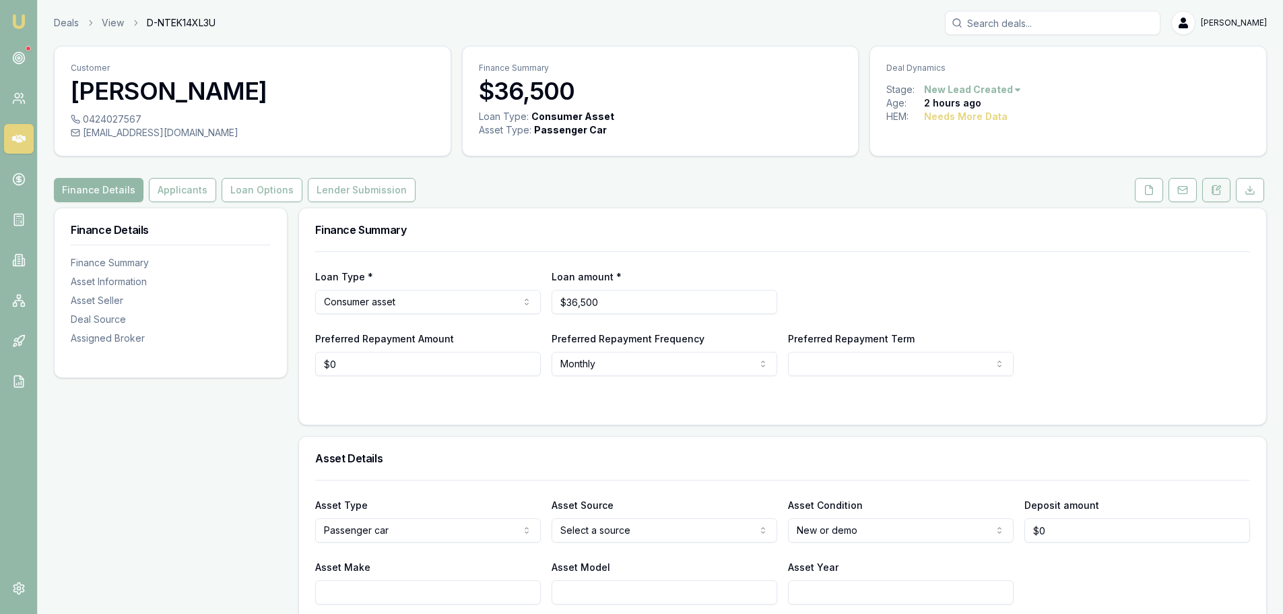
click at [1221, 193] on icon at bounding box center [1216, 190] width 11 height 11
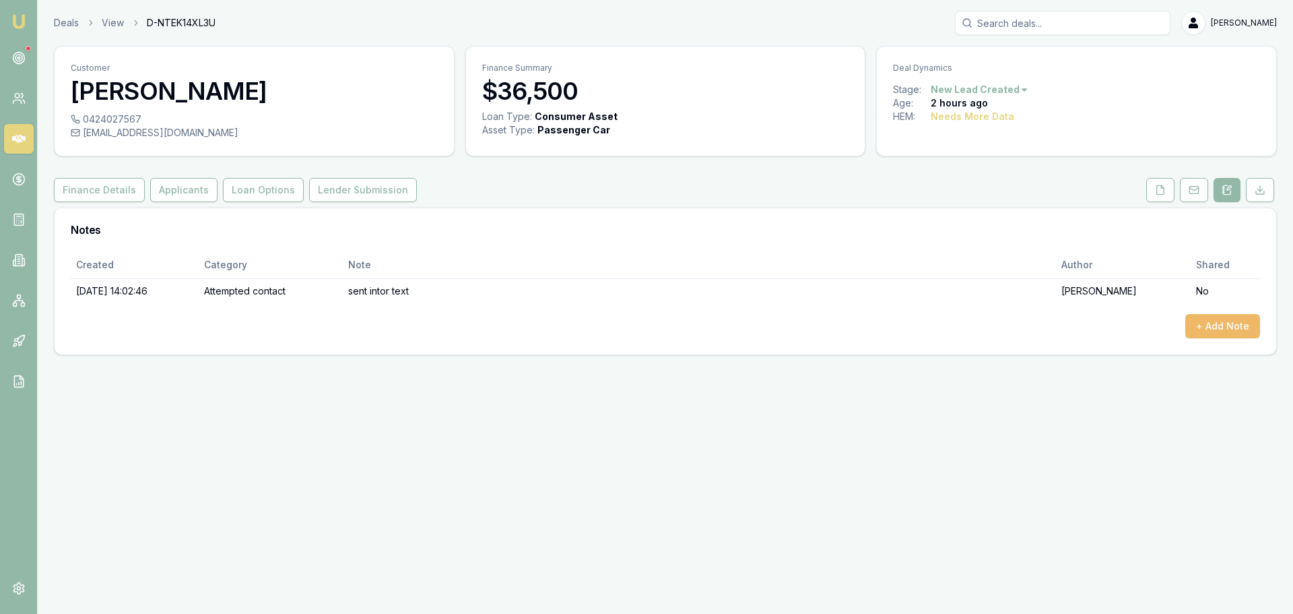
click at [1195, 324] on button "+ Add Note" at bounding box center [1223, 326] width 75 height 24
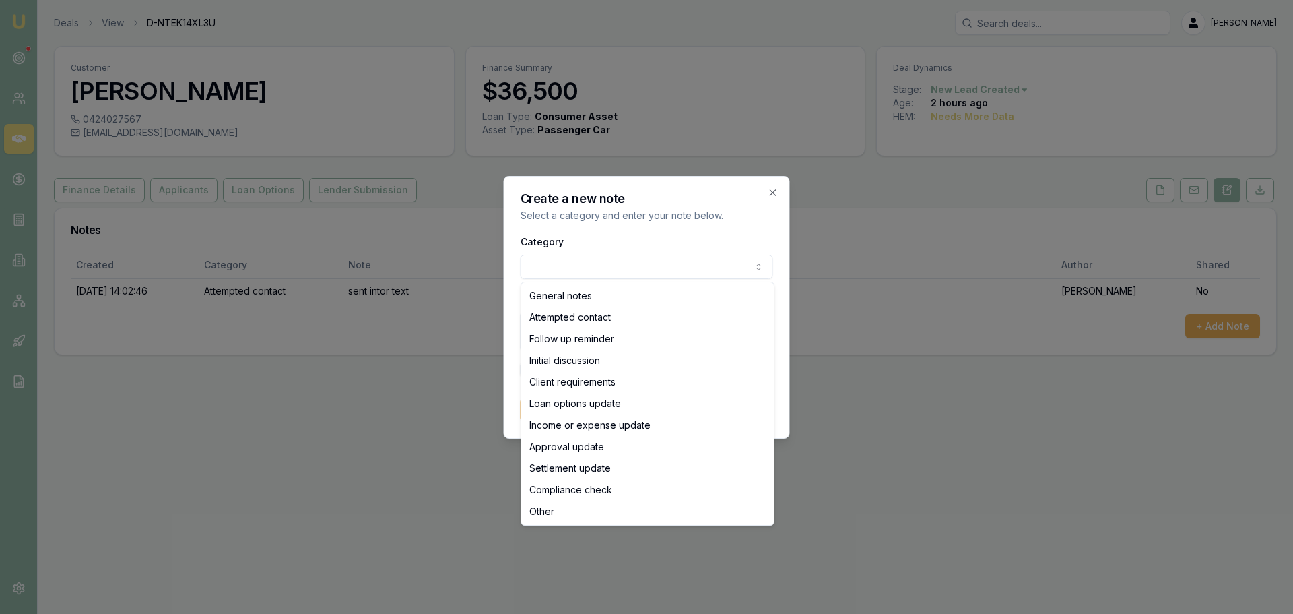
click at [688, 278] on body "Emu Broker Deals View D-NTEK14XL3U [PERSON_NAME] Shield Toggle Menu Customer [P…" at bounding box center [646, 307] width 1293 height 614
select select "ATTEMPTED_CONTACT"
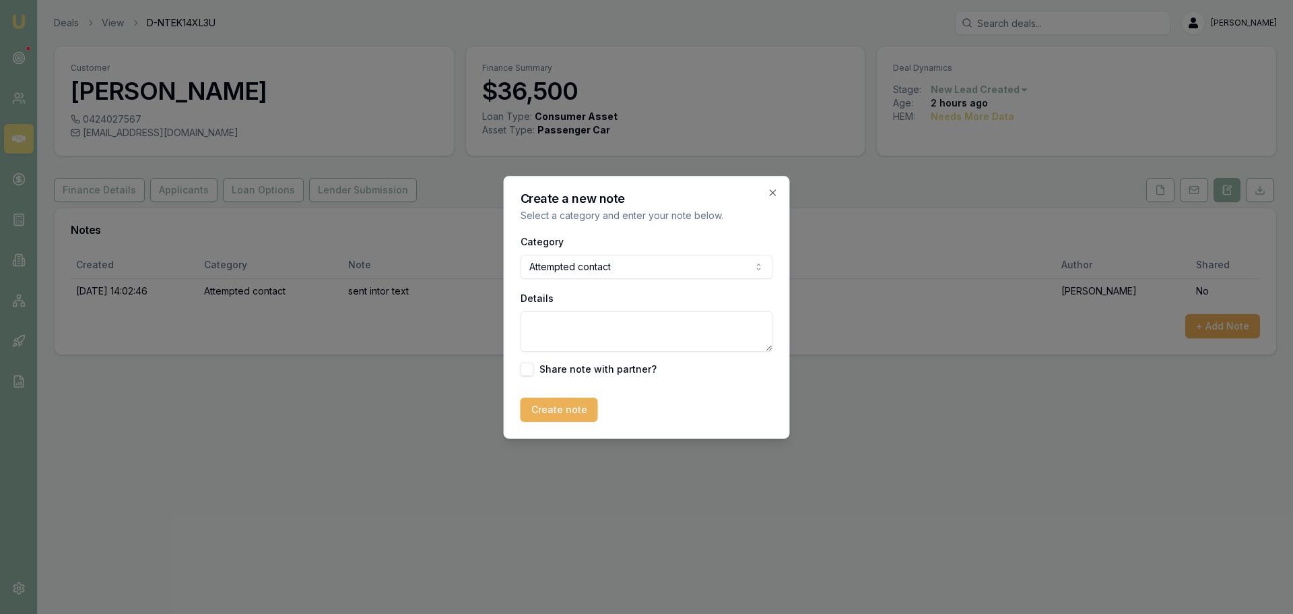
click at [548, 329] on textarea "Details" at bounding box center [647, 331] width 253 height 40
type textarea "left VM"
click at [577, 418] on button "Create note" at bounding box center [559, 409] width 77 height 24
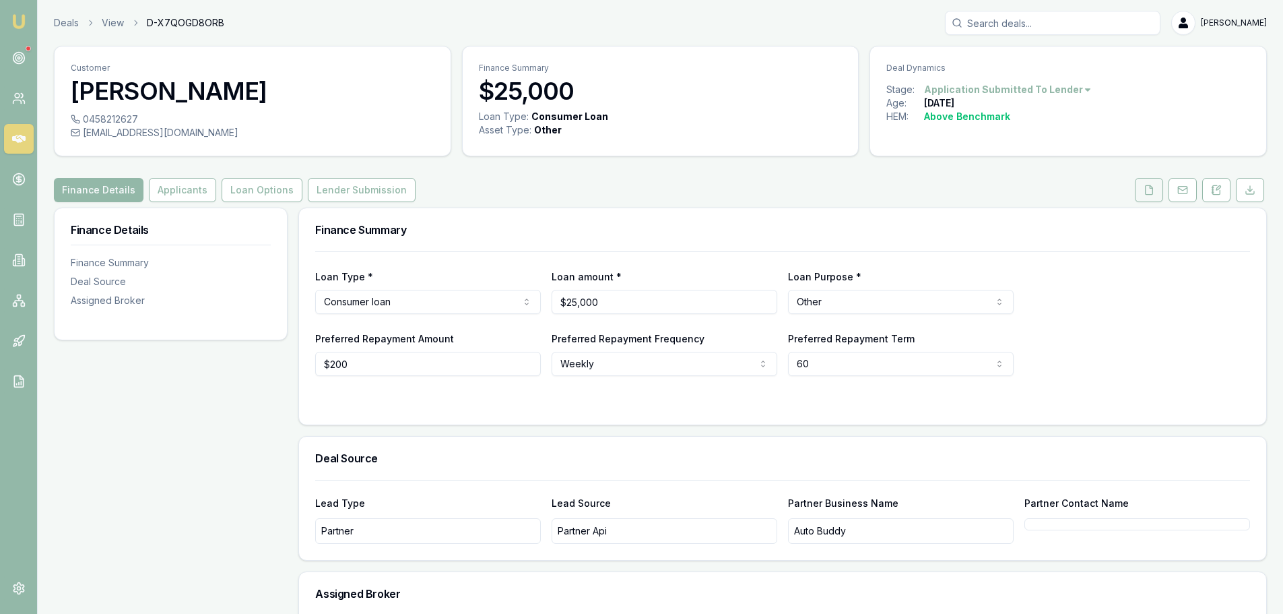
click at [1147, 193] on icon at bounding box center [1149, 190] width 11 height 11
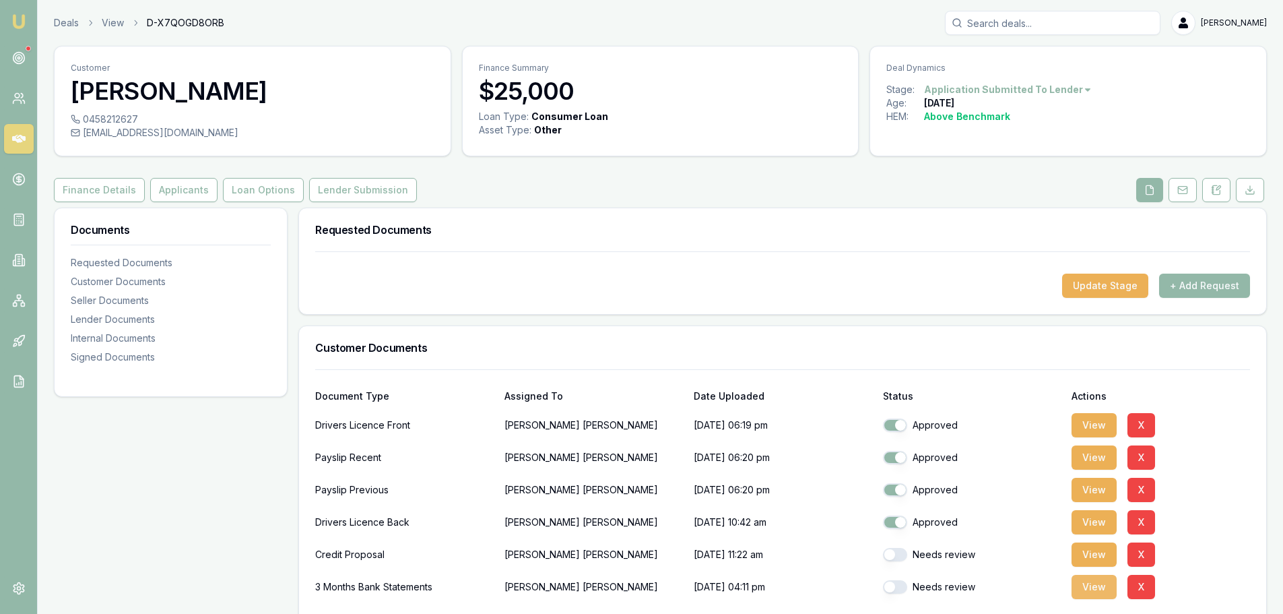
click at [1100, 588] on button "View" at bounding box center [1094, 587] width 45 height 24
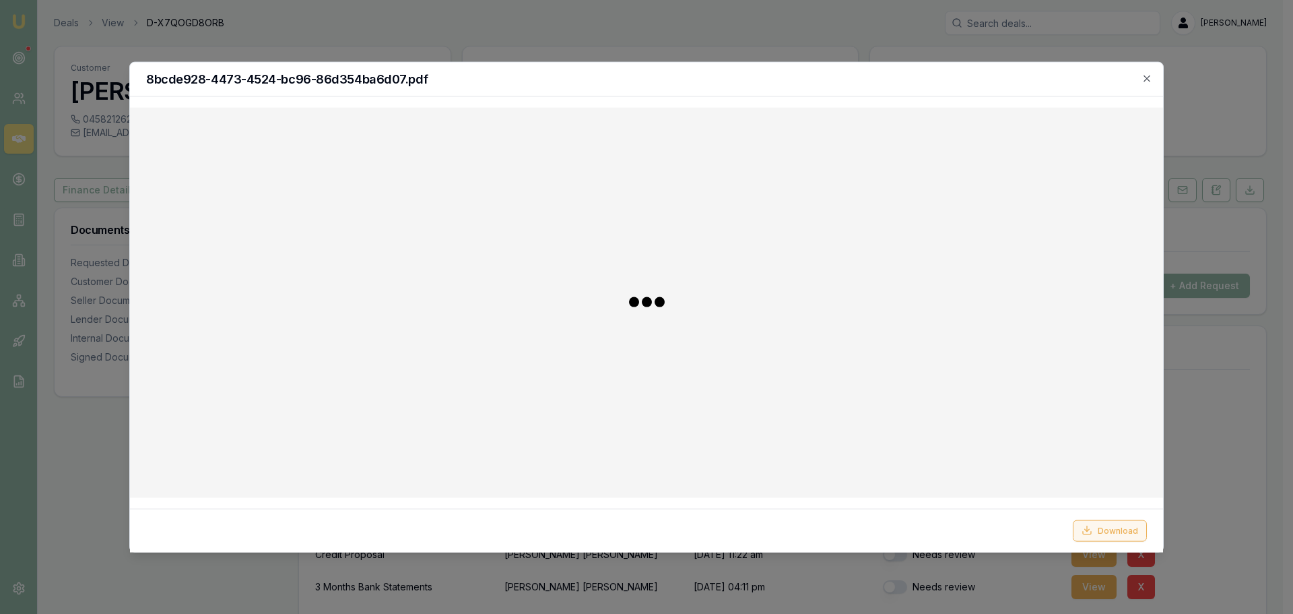
click at [1115, 525] on button "Download" at bounding box center [1110, 530] width 74 height 22
click at [731, 84] on h2 "8bcde928-4473-4524-bc96-86d354ba6d07.pdf" at bounding box center [646, 79] width 1001 height 12
click at [1144, 75] on icon "button" at bounding box center [1147, 78] width 11 height 11
